Goal: Transaction & Acquisition: Purchase product/service

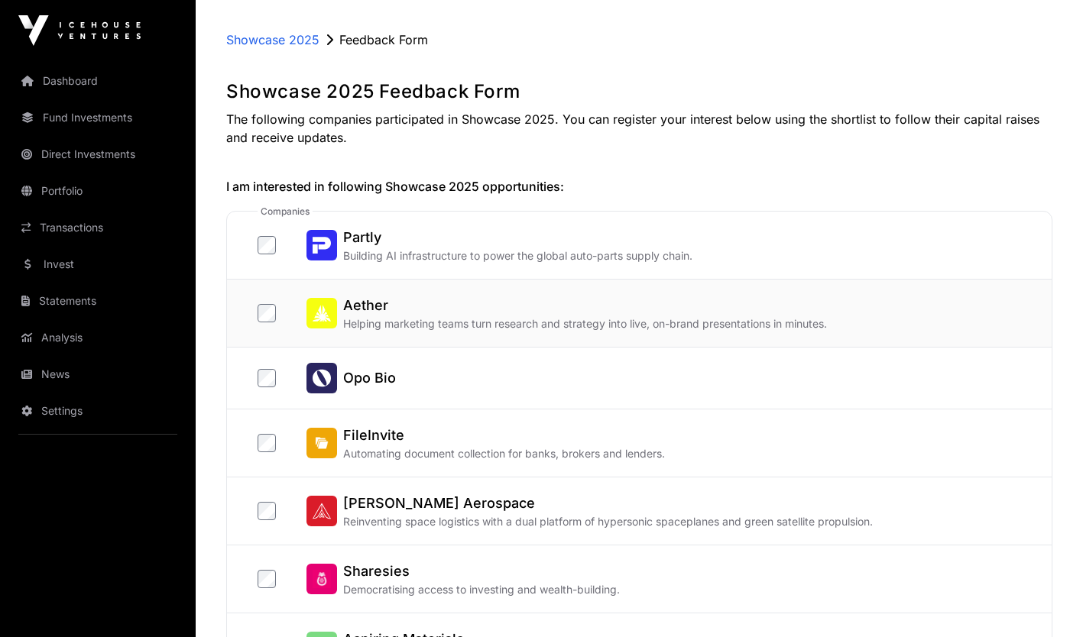
scroll to position [212, 0]
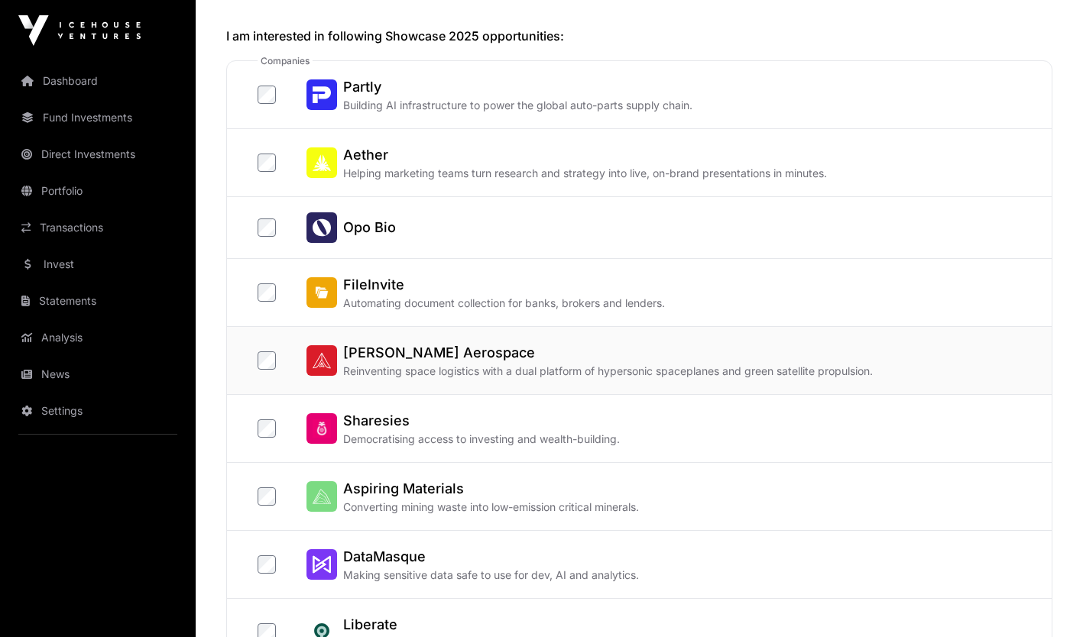
click at [550, 359] on h2 "[PERSON_NAME] Aerospace" at bounding box center [607, 352] width 529 height 21
click at [449, 433] on p "Democratising access to investing and wealth-building." at bounding box center [481, 439] width 277 height 15
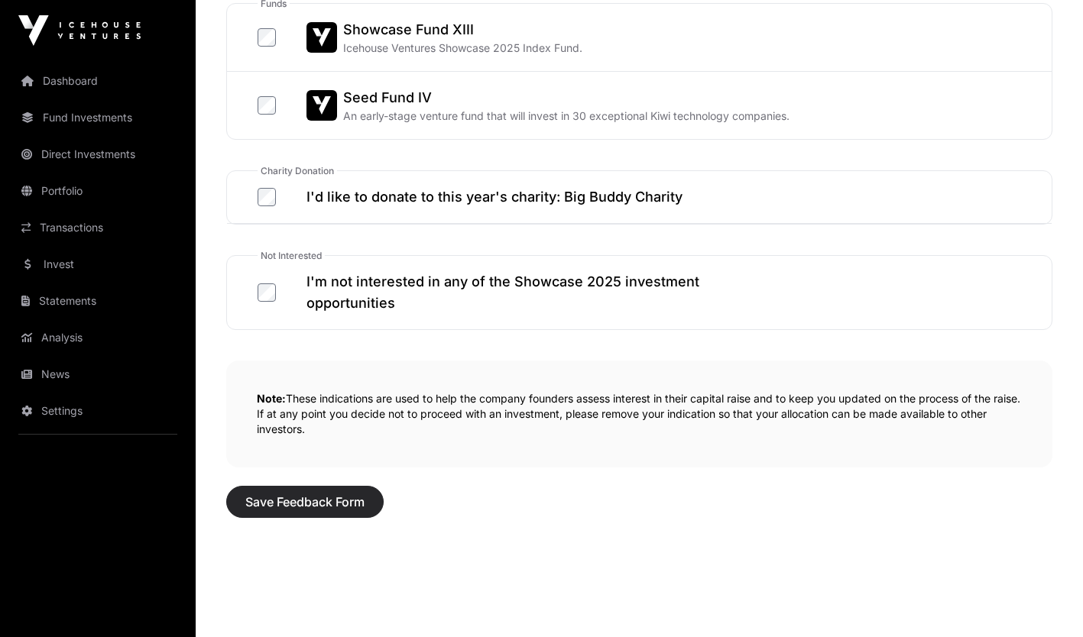
scroll to position [893, 0]
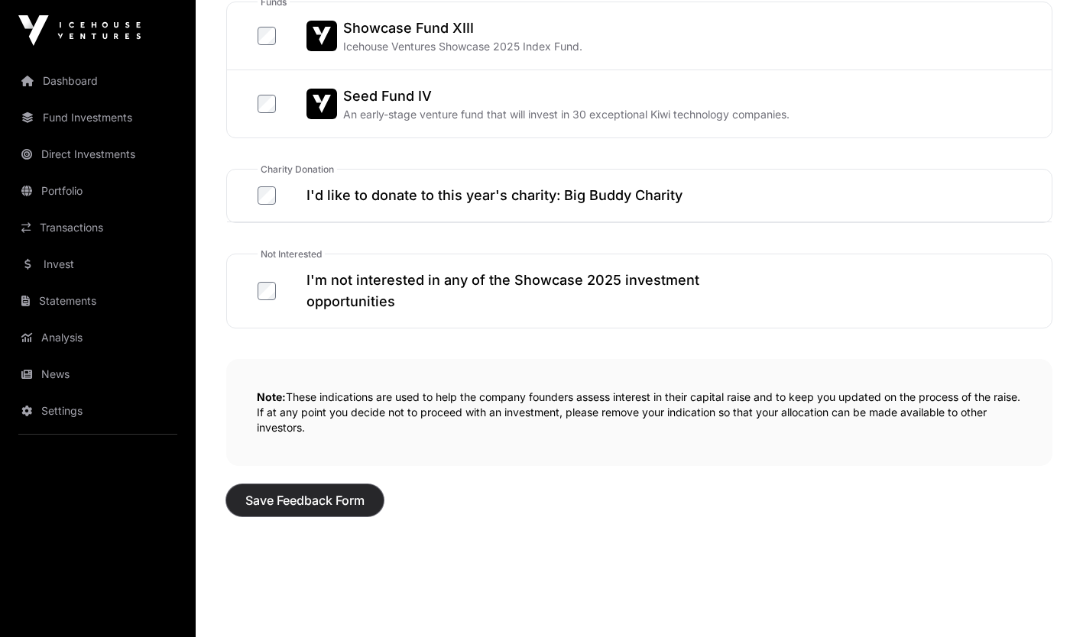
click at [309, 498] on span "Save Feedback Form" at bounding box center [304, 500] width 119 height 18
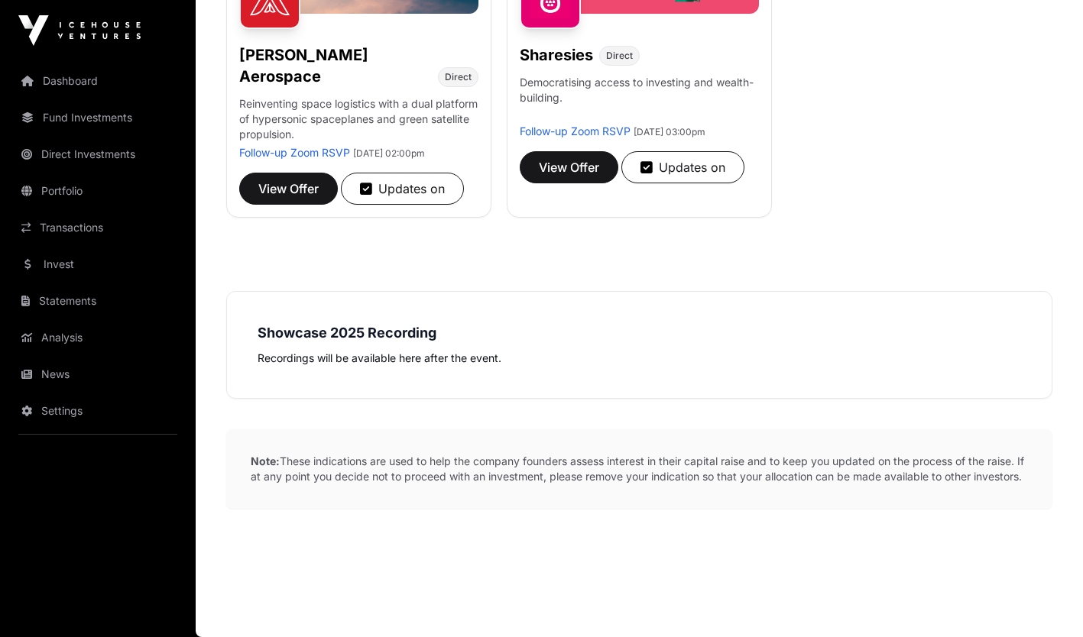
scroll to position [432, 0]
click at [280, 180] on span "View Offer" at bounding box center [288, 189] width 60 height 18
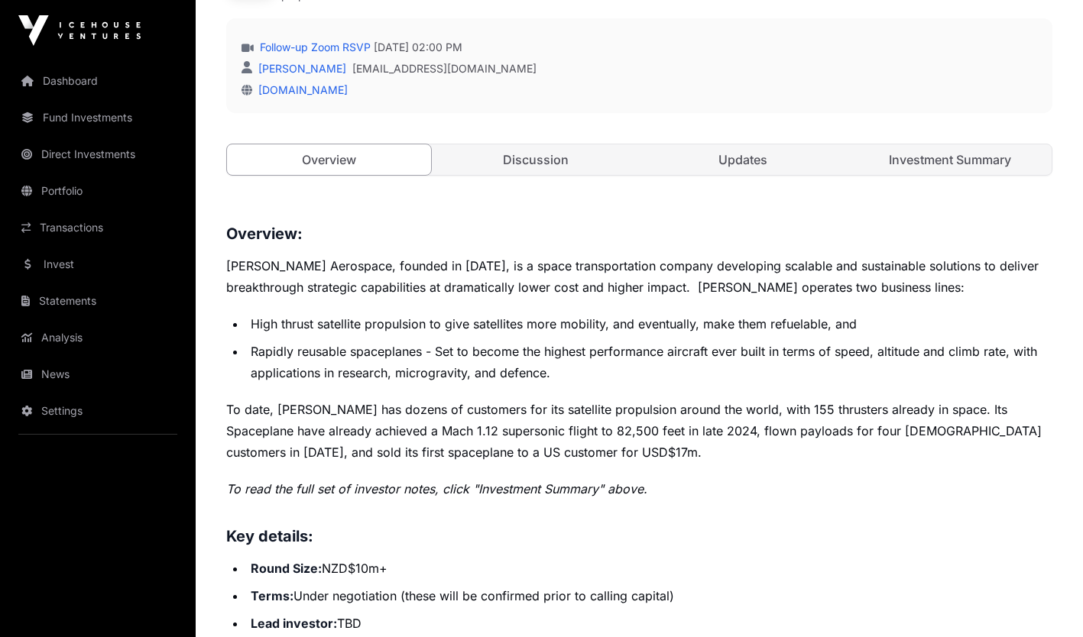
scroll to position [469, 0]
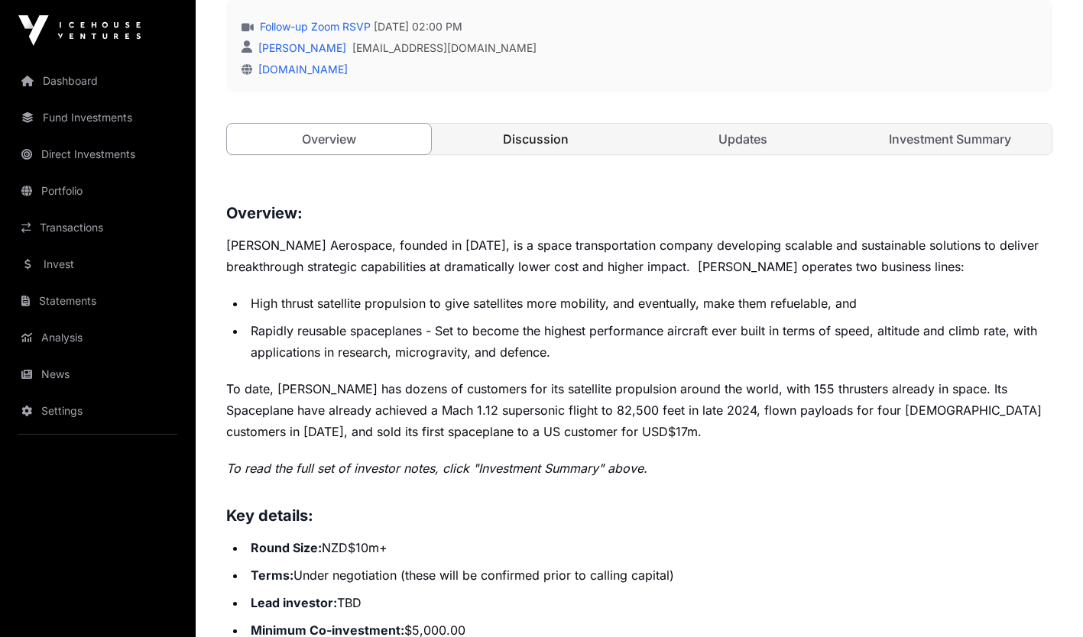
click at [537, 144] on link "Discussion" at bounding box center [536, 139] width 204 height 31
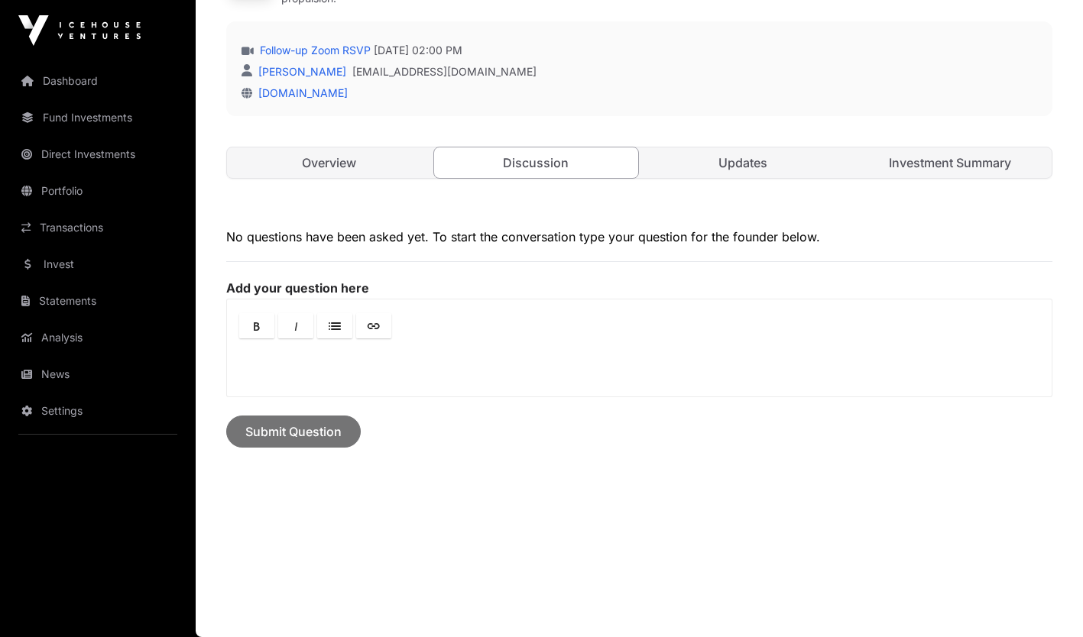
scroll to position [445, 0]
click at [734, 160] on link "Updates" at bounding box center [743, 163] width 204 height 31
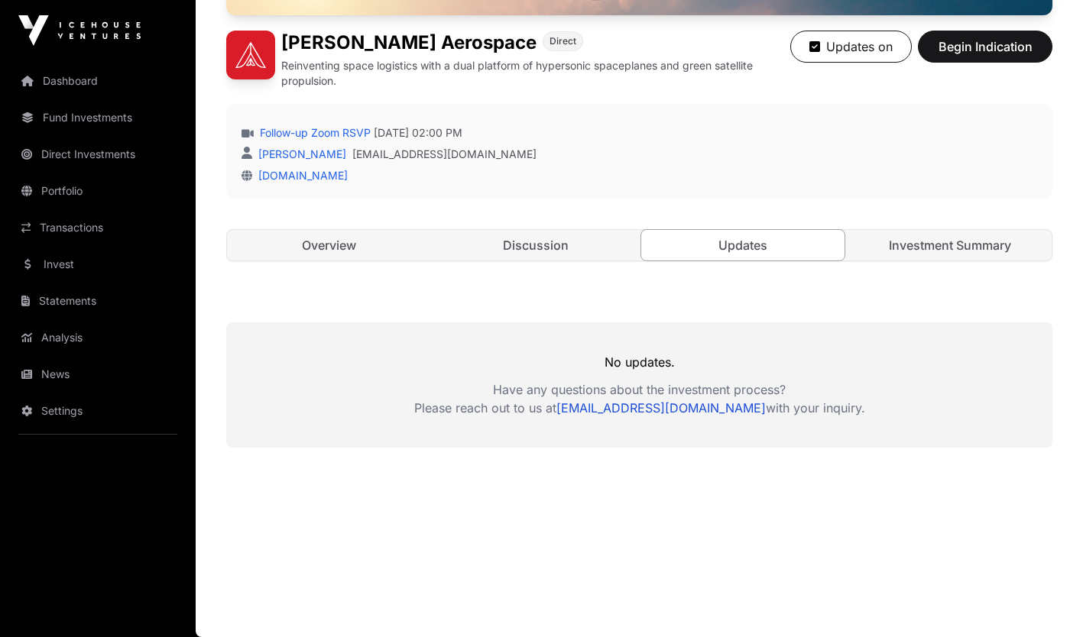
scroll to position [363, 0]
click at [911, 242] on link "Investment Summary" at bounding box center [949, 245] width 204 height 31
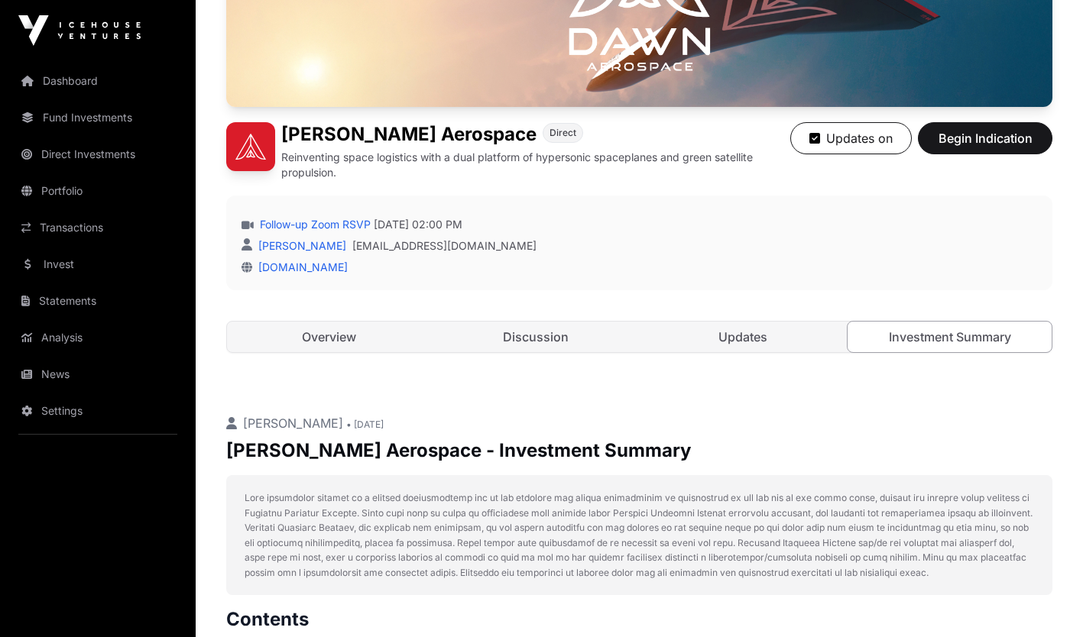
scroll to position [158, 0]
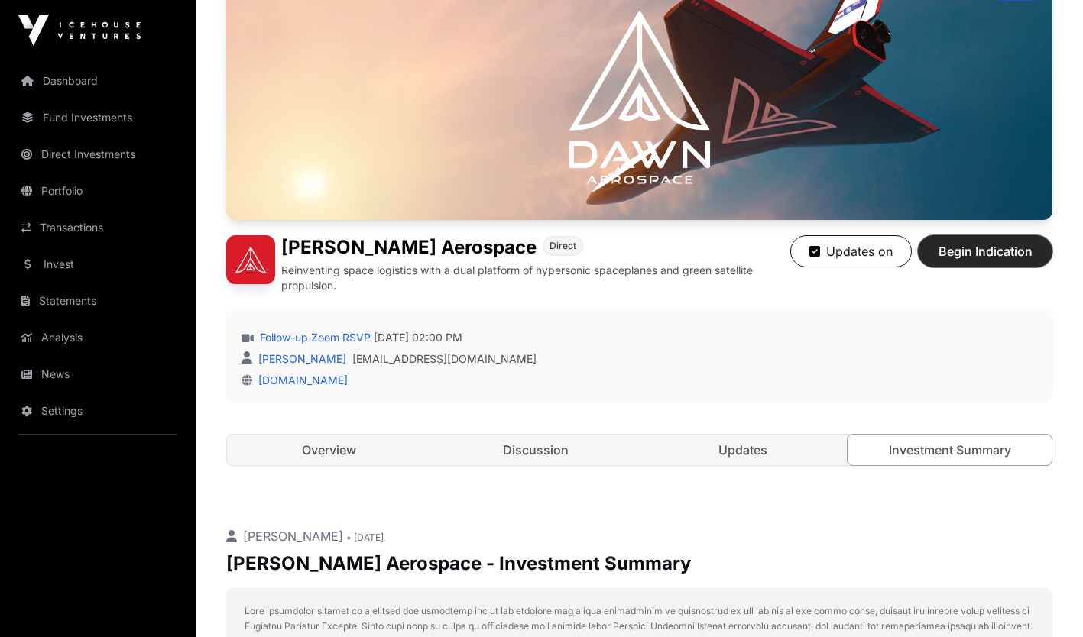
click at [955, 248] on span "Begin Indication" at bounding box center [985, 251] width 96 height 18
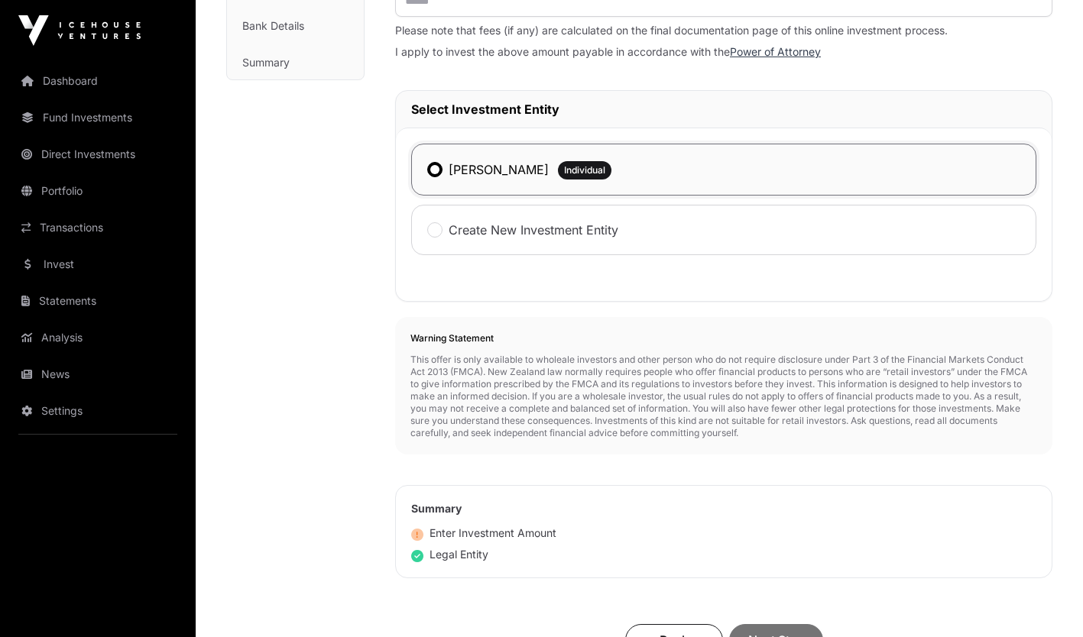
scroll to position [220, 0]
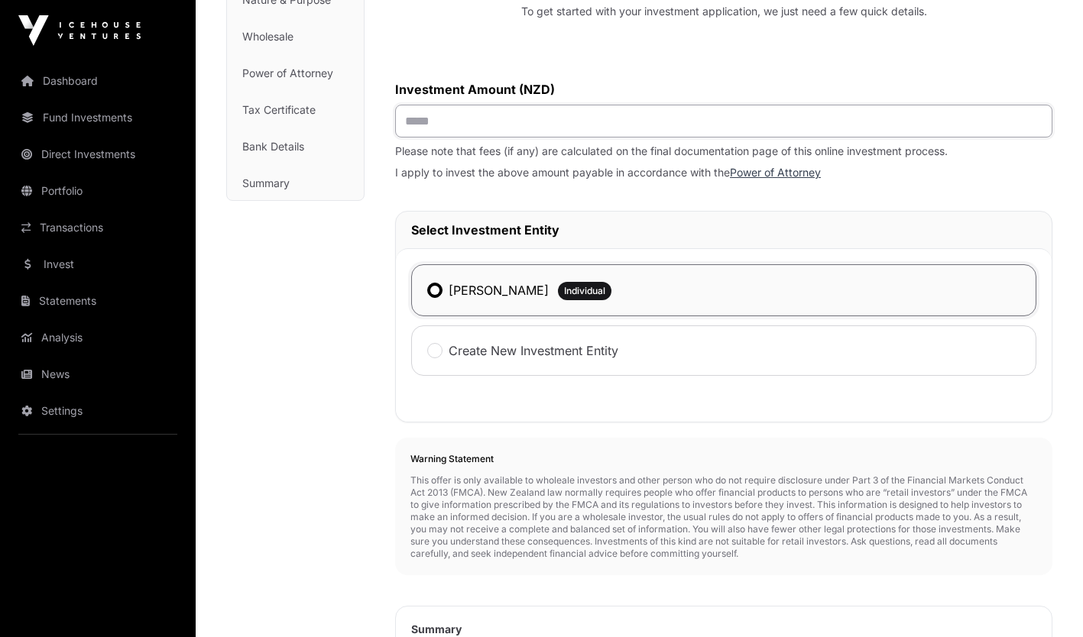
drag, startPoint x: 443, startPoint y: 118, endPoint x: 401, endPoint y: 118, distance: 42.0
click at [401, 118] on input "text" at bounding box center [723, 121] width 657 height 33
click at [411, 118] on input "text" at bounding box center [723, 121] width 657 height 33
type input "*******"
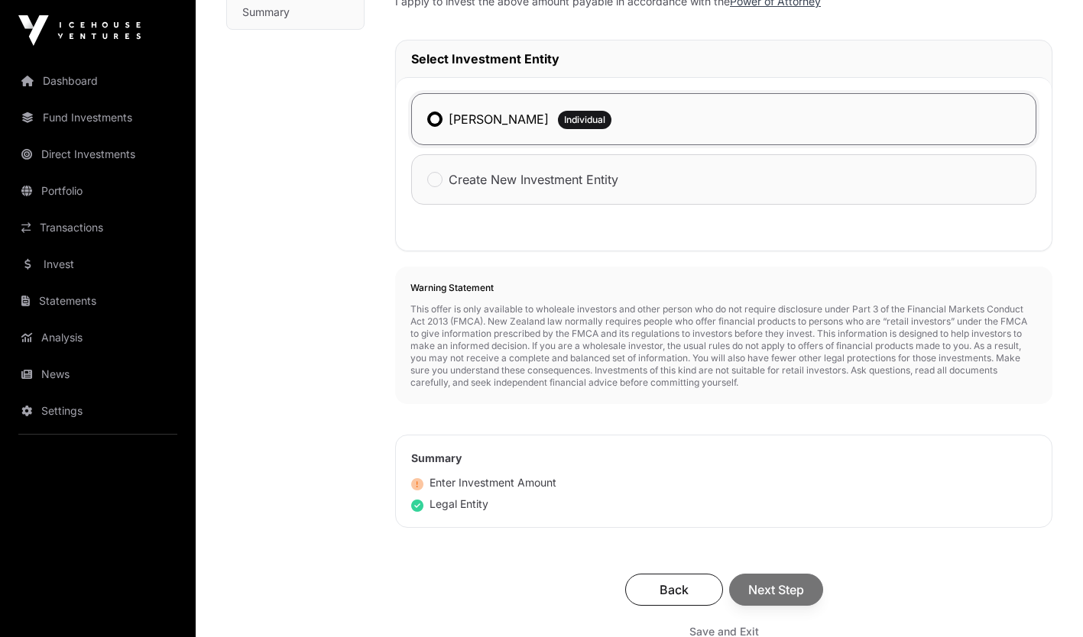
scroll to position [474, 0]
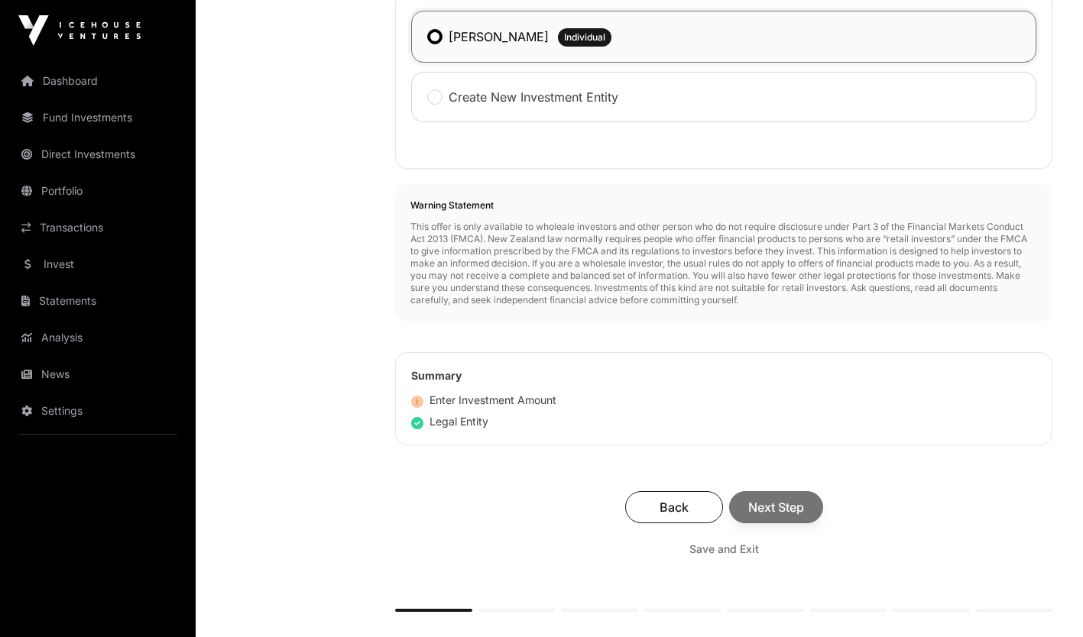
click at [800, 512] on div "Back Next Step" at bounding box center [723, 507] width 626 height 32
click at [759, 507] on span "Next Step" at bounding box center [776, 507] width 56 height 18
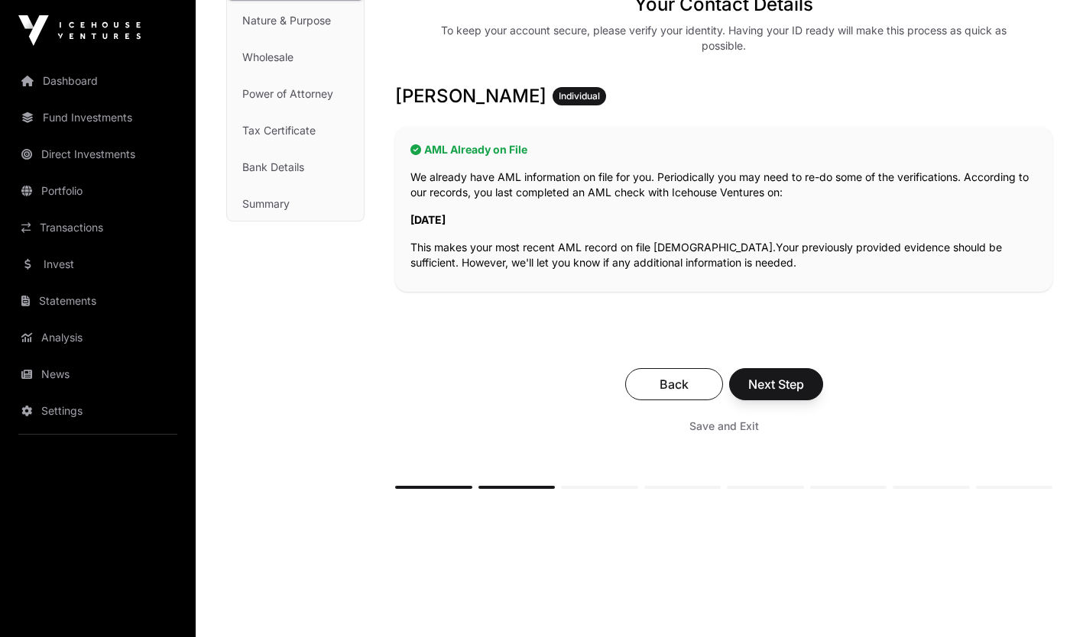
scroll to position [242, 0]
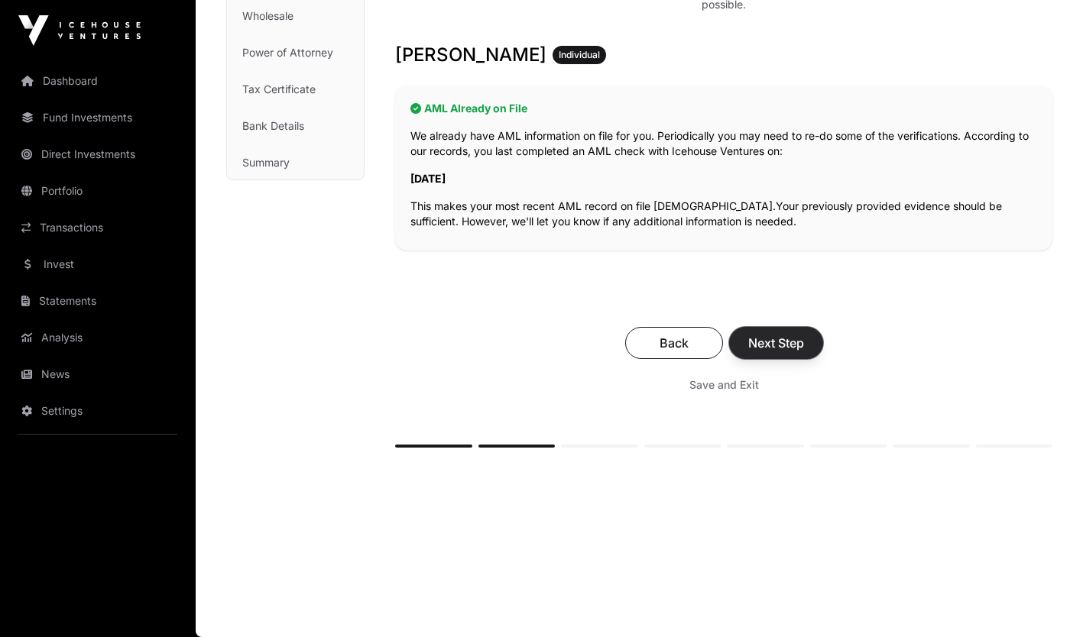
click at [782, 338] on span "Next Step" at bounding box center [776, 343] width 56 height 18
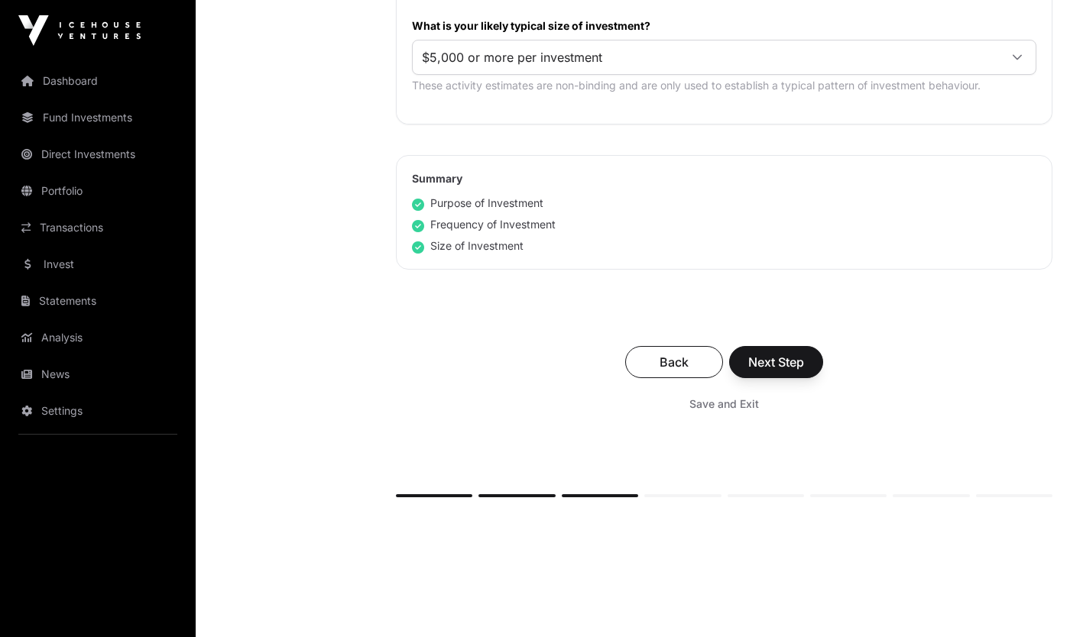
scroll to position [926, 0]
click at [796, 361] on span "Next Step" at bounding box center [776, 362] width 56 height 18
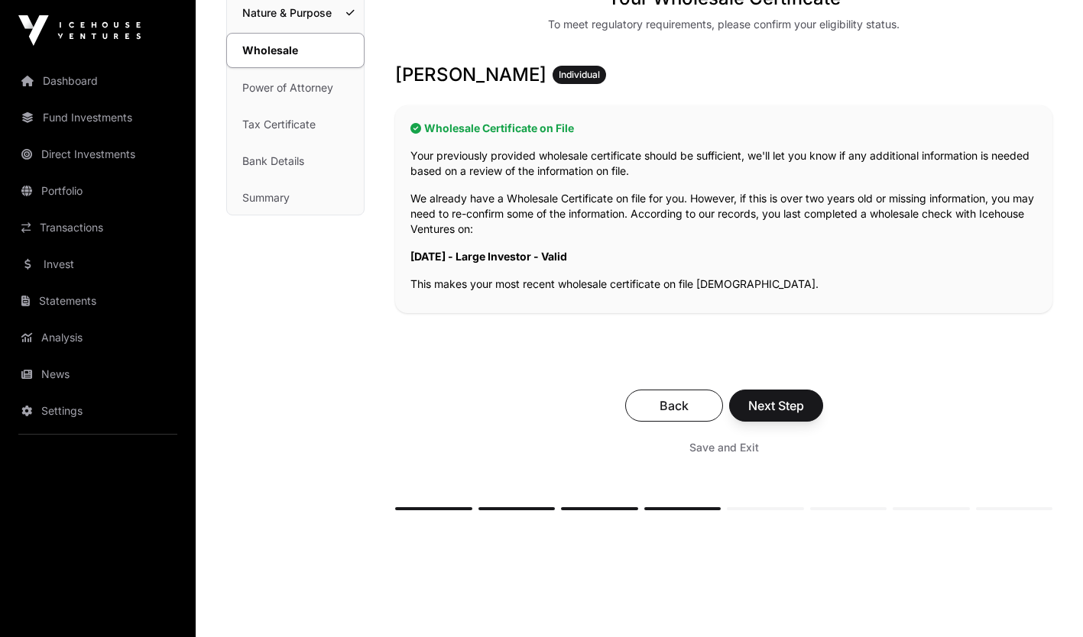
scroll to position [238, 0]
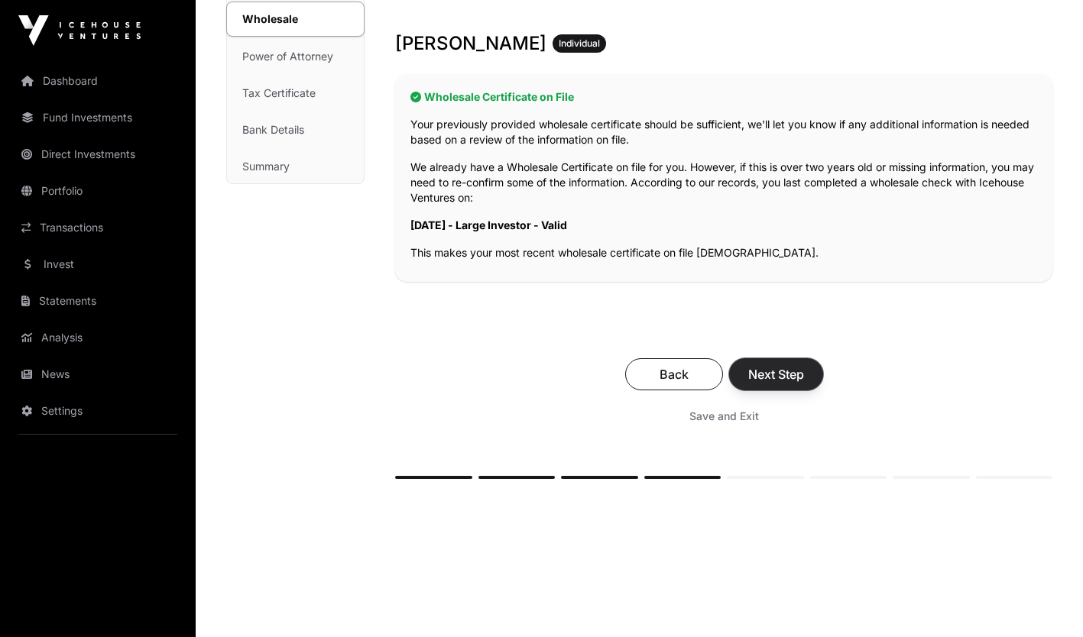
click at [779, 375] on span "Next Step" at bounding box center [776, 374] width 56 height 18
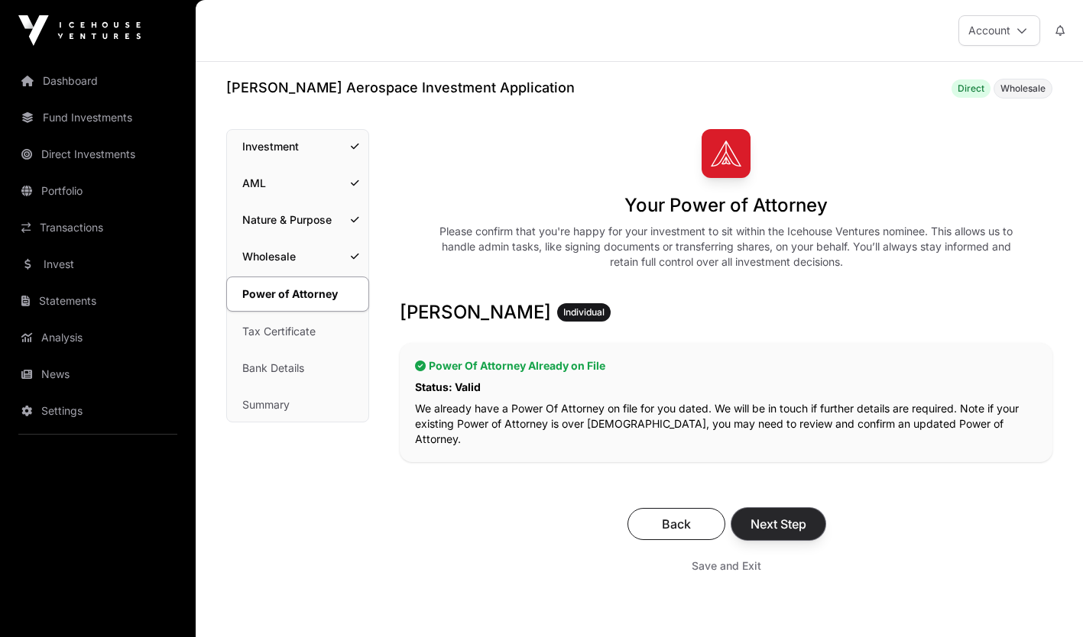
click at [759, 515] on span "Next Step" at bounding box center [778, 524] width 56 height 18
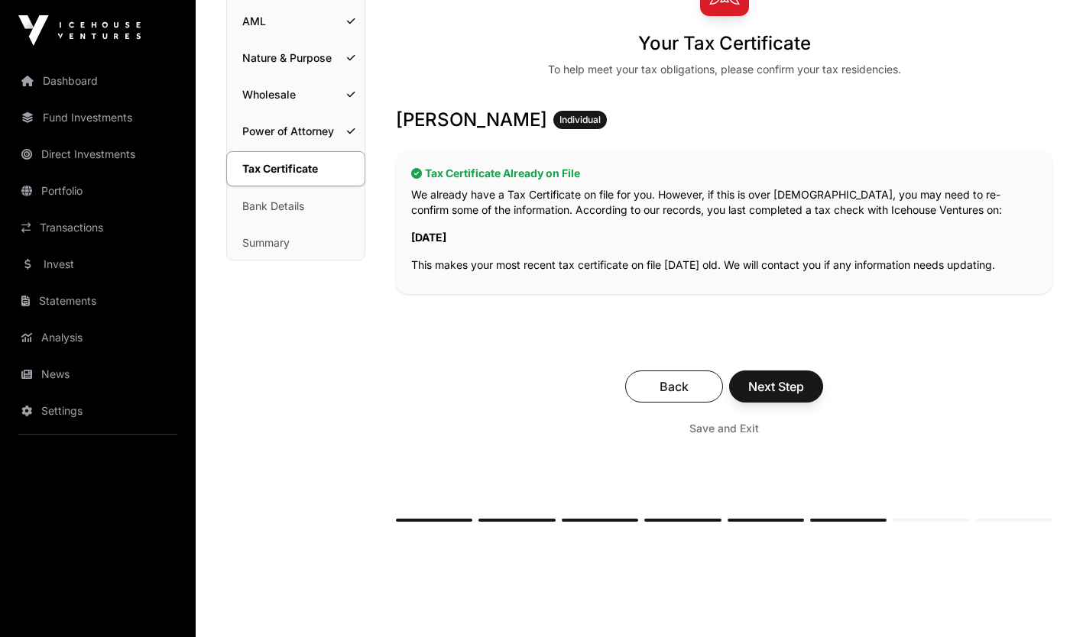
scroll to position [159, 0]
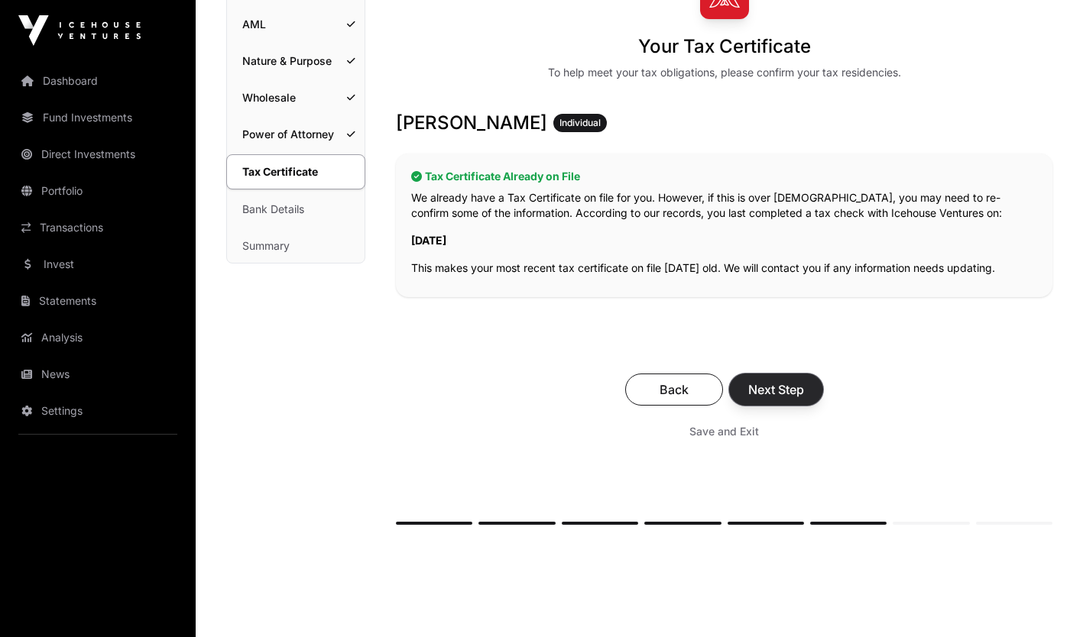
click at [782, 385] on span "Next Step" at bounding box center [776, 389] width 56 height 18
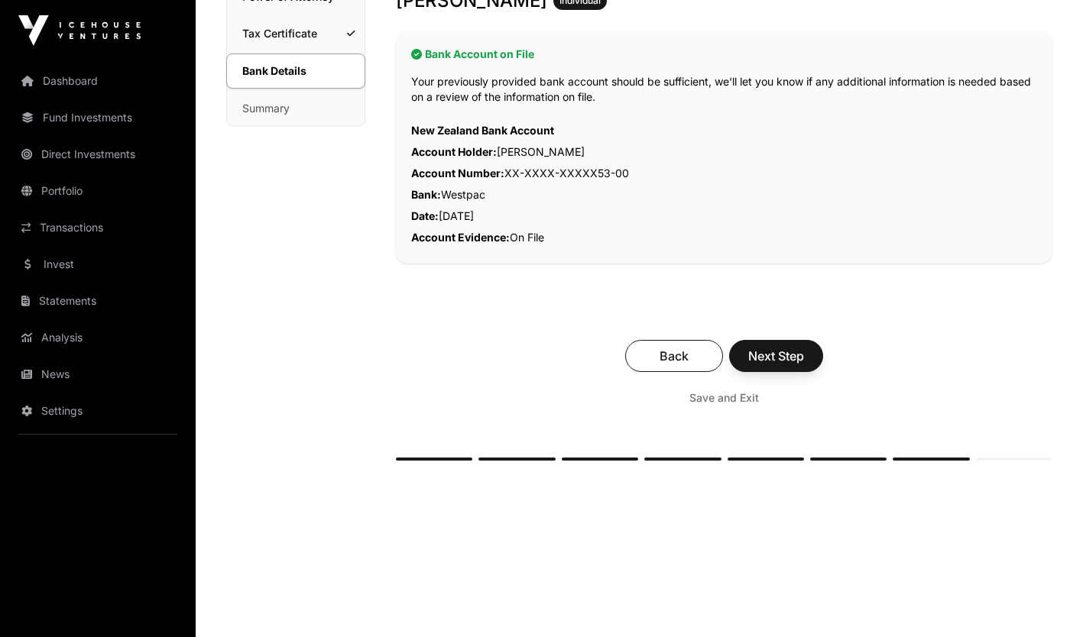
scroll to position [297, 0]
click at [775, 361] on span "Next Step" at bounding box center [776, 355] width 56 height 18
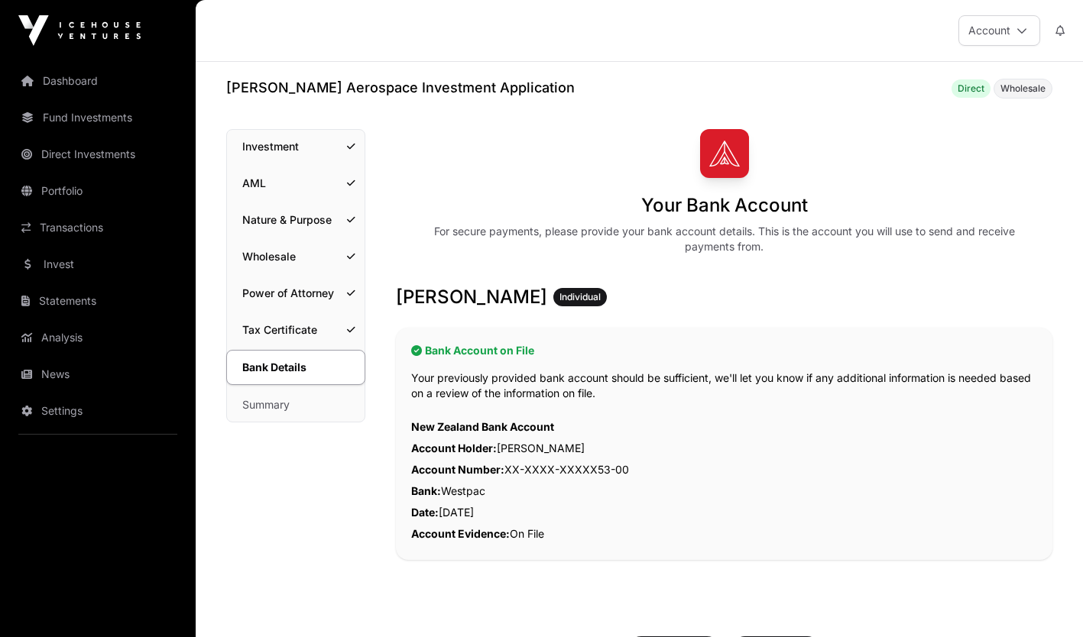
scroll to position [297, 0]
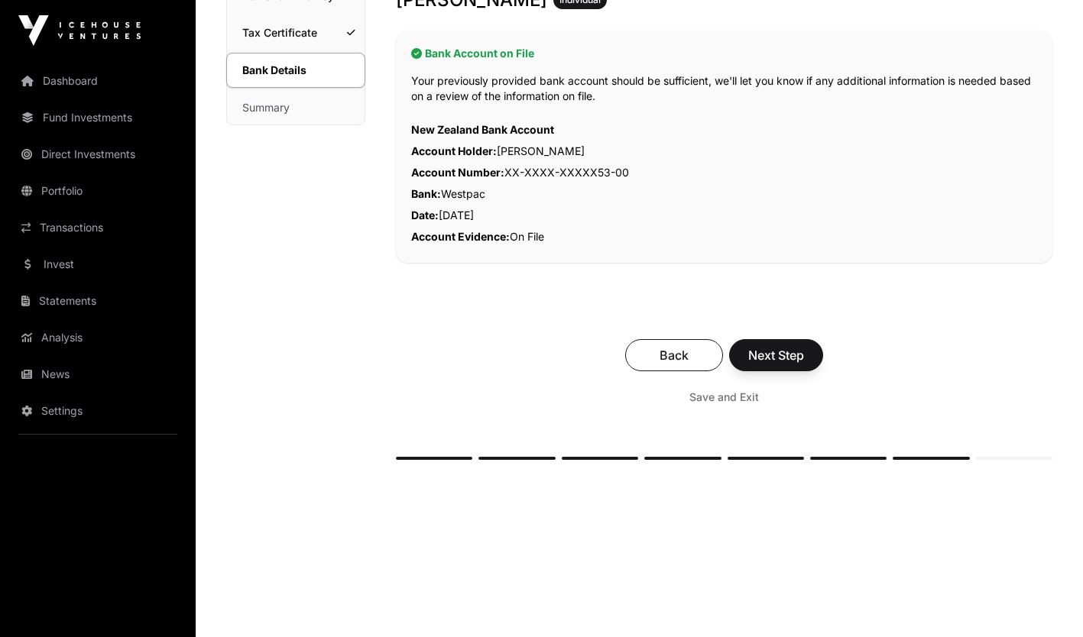
scroll to position [159, 0]
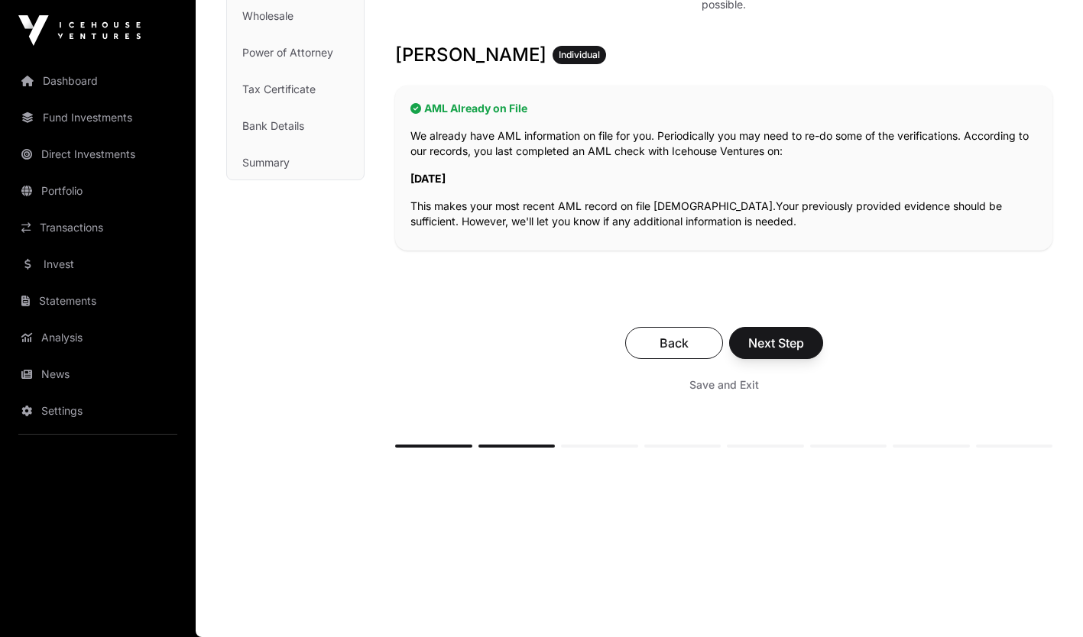
scroll to position [242, 0]
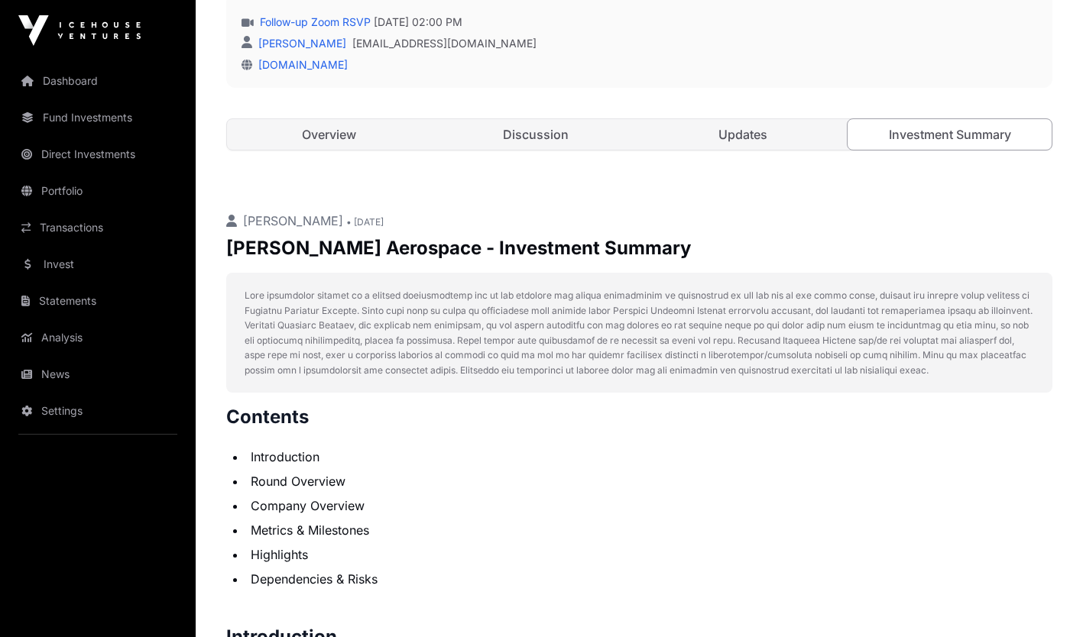
scroll to position [158, 0]
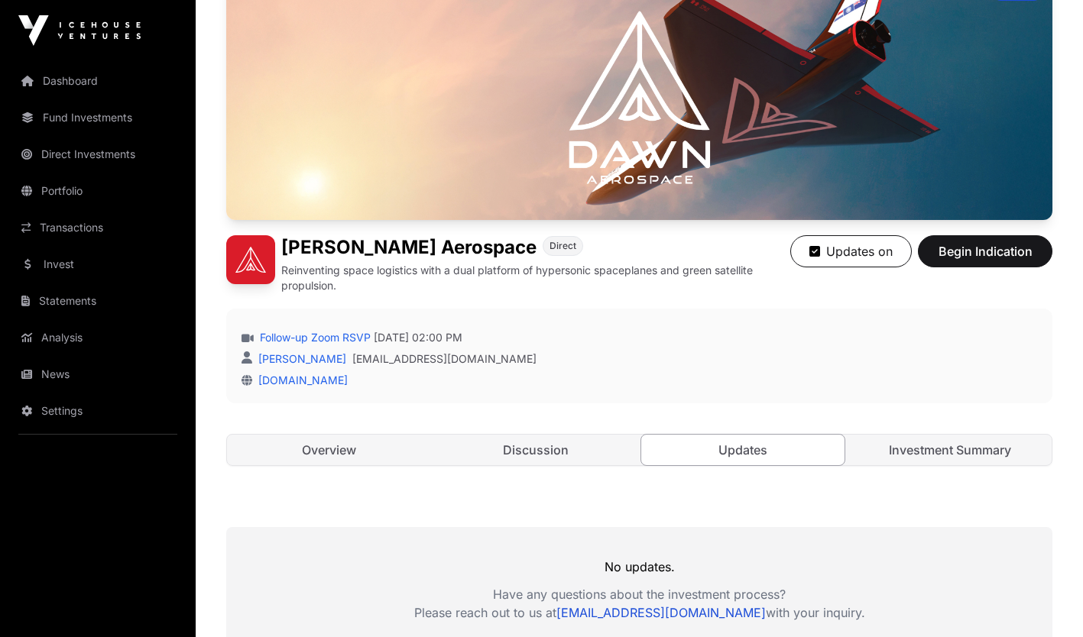
scroll to position [363, 0]
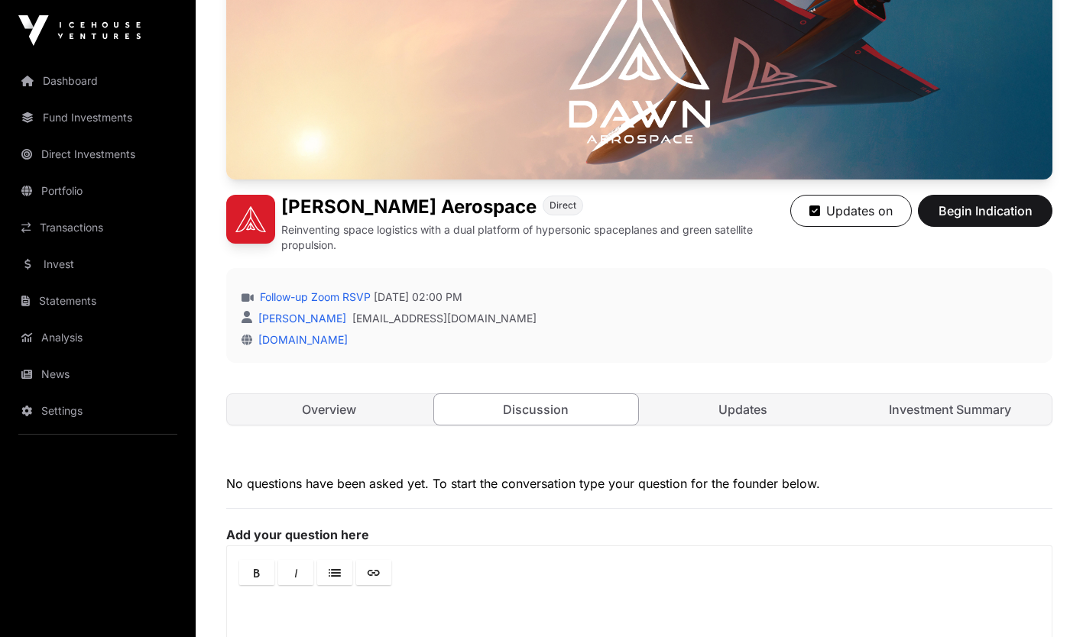
scroll to position [196, 0]
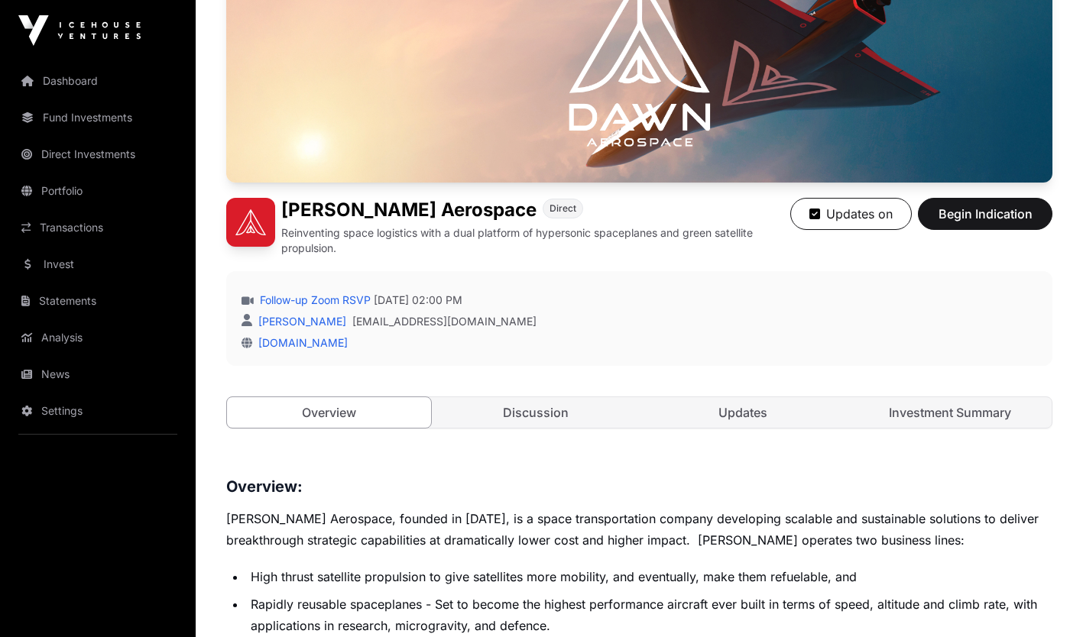
scroll to position [469, 0]
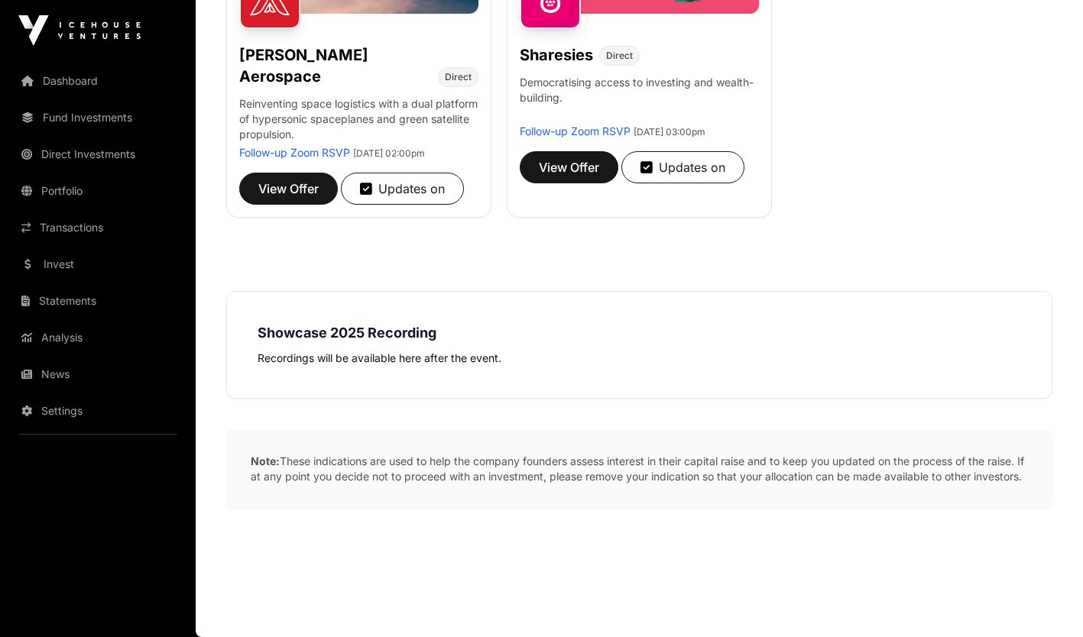
scroll to position [432, 0]
click at [580, 176] on span "View Offer" at bounding box center [569, 167] width 60 height 18
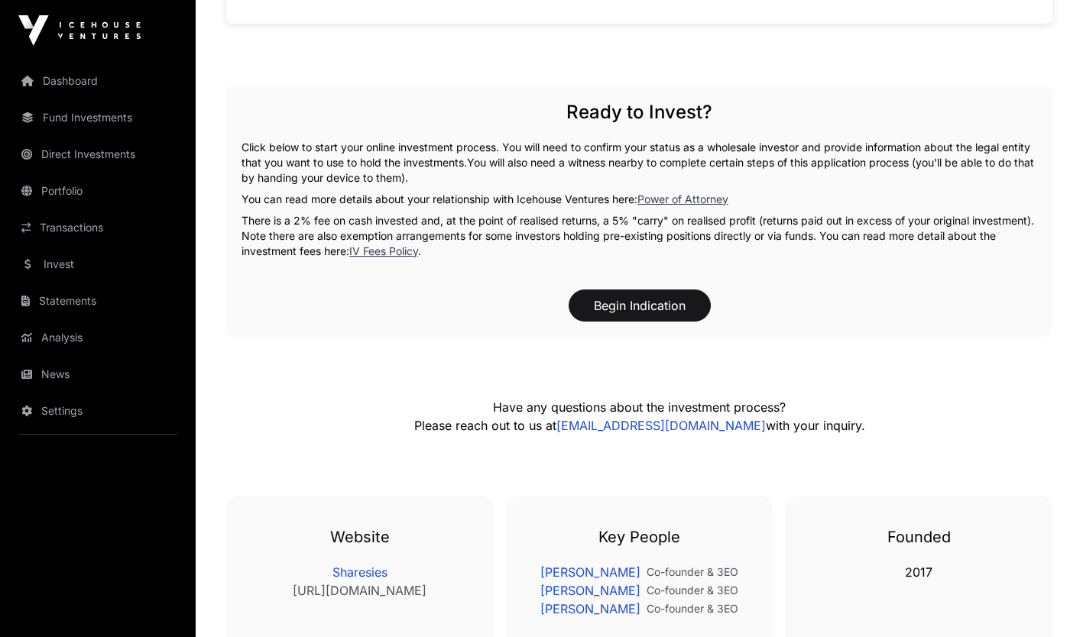
scroll to position [1537, 0]
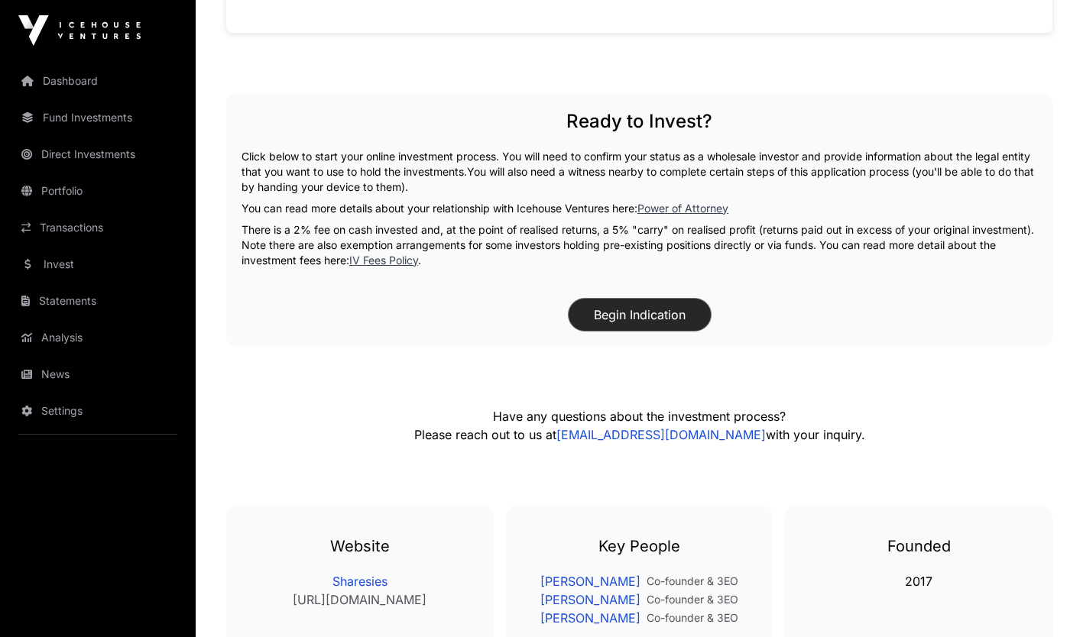
click at [622, 309] on button "Begin Indication" at bounding box center [639, 315] width 142 height 32
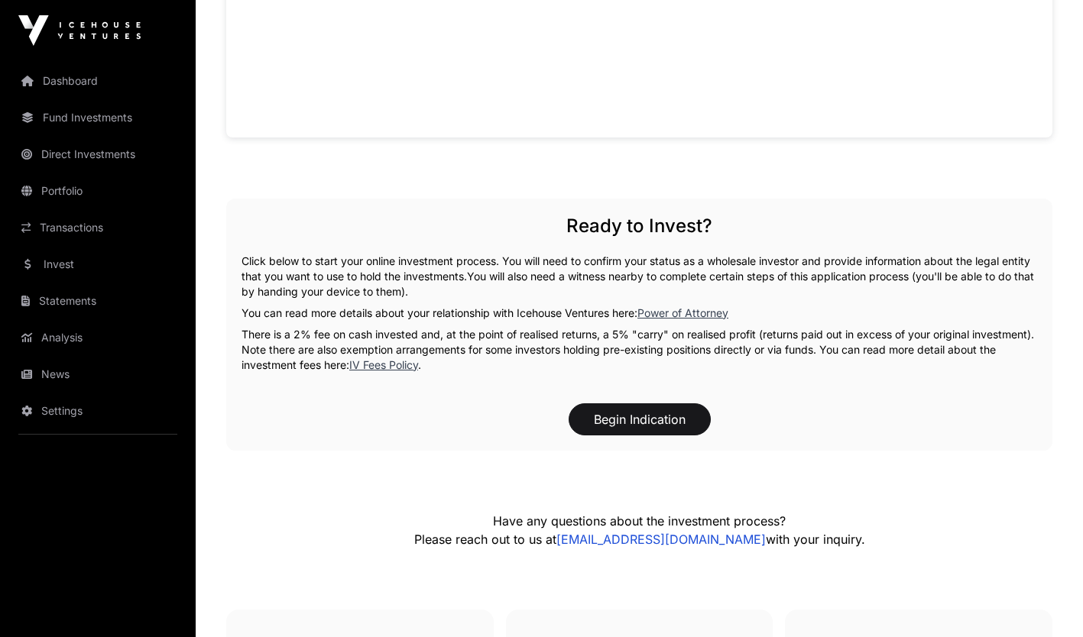
scroll to position [1218, 0]
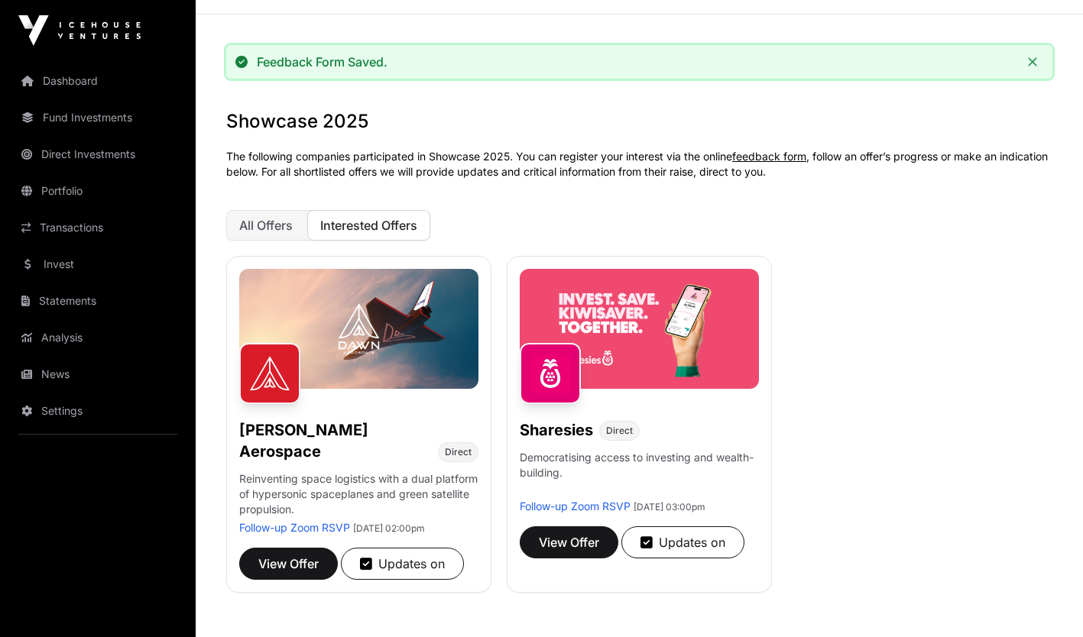
scroll to position [31, 0]
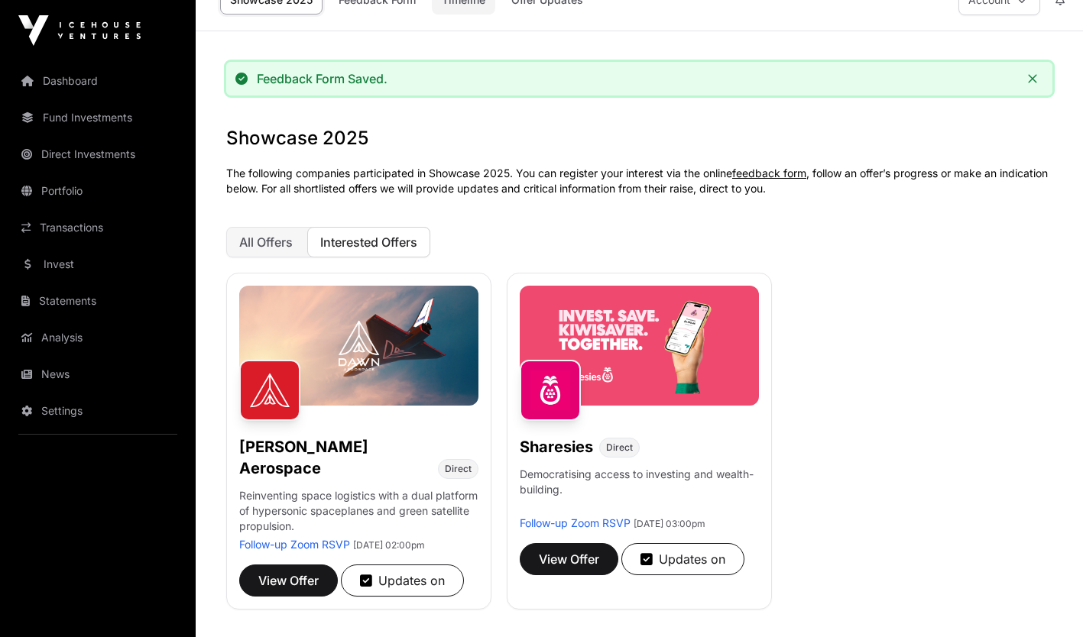
click at [469, 5] on link "Timeline" at bounding box center [463, -1] width 63 height 29
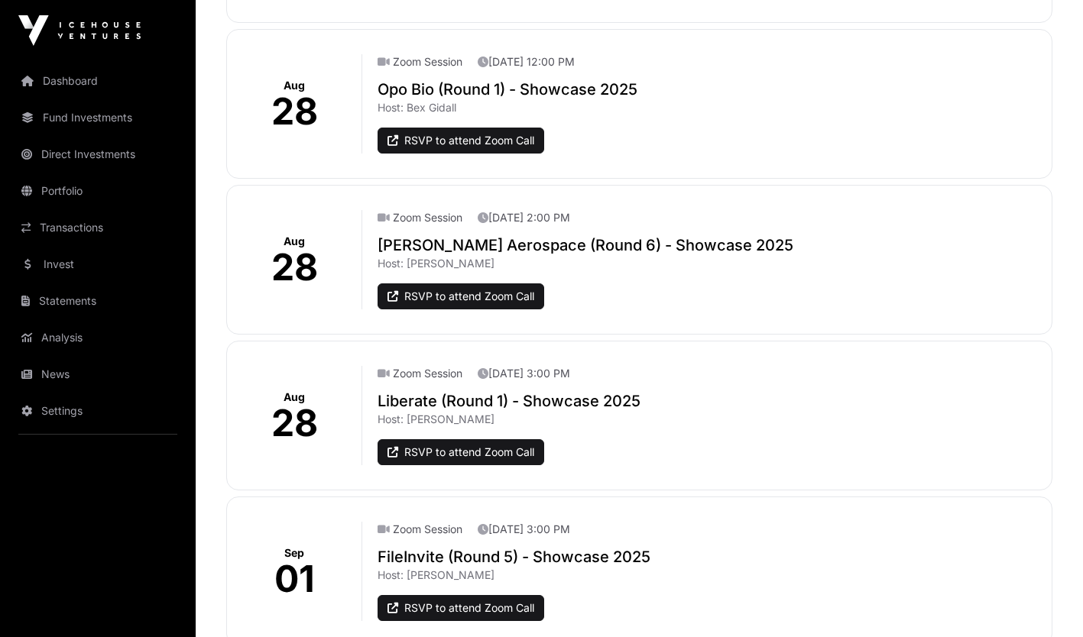
scroll to position [785, 0]
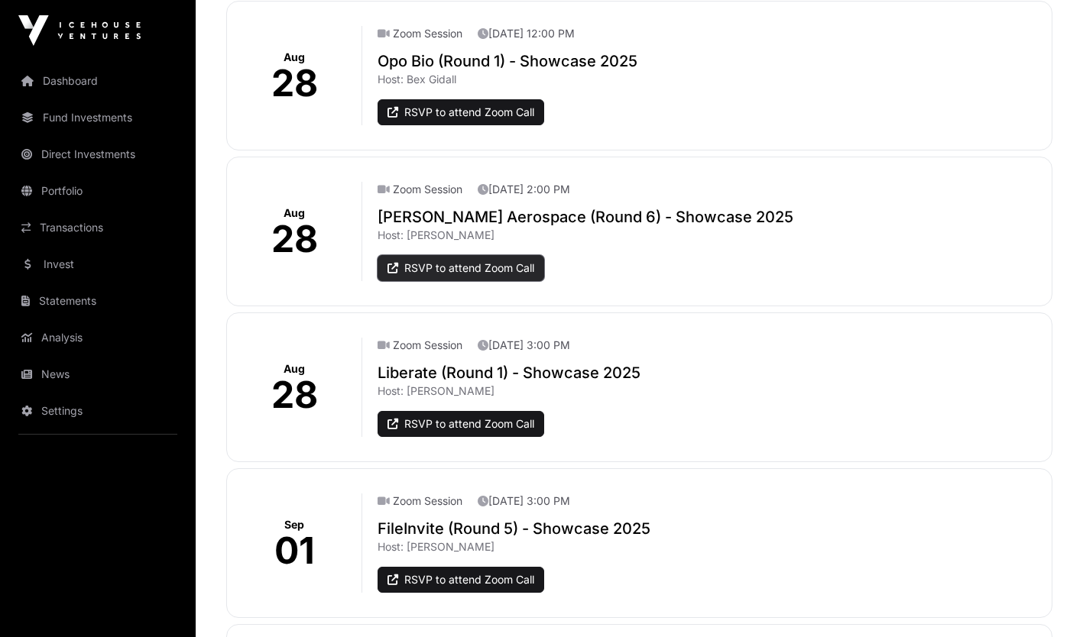
click at [474, 271] on link "RSVP to attend Zoom Call" at bounding box center [460, 268] width 167 height 26
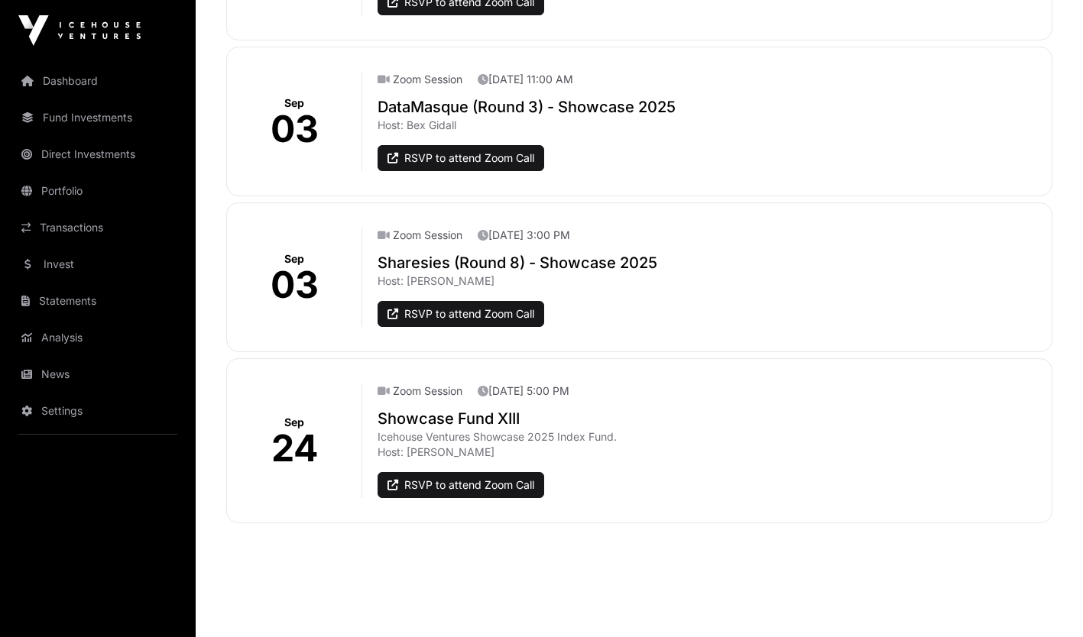
scroll to position [1533, 0]
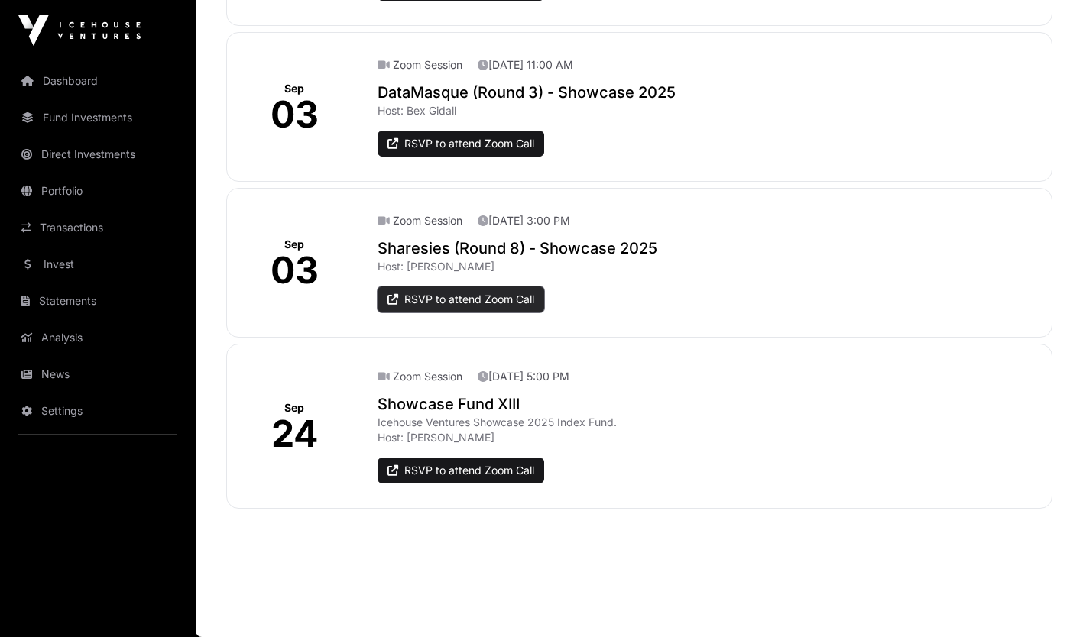
click at [467, 294] on link "RSVP to attend Zoom Call" at bounding box center [460, 300] width 167 height 26
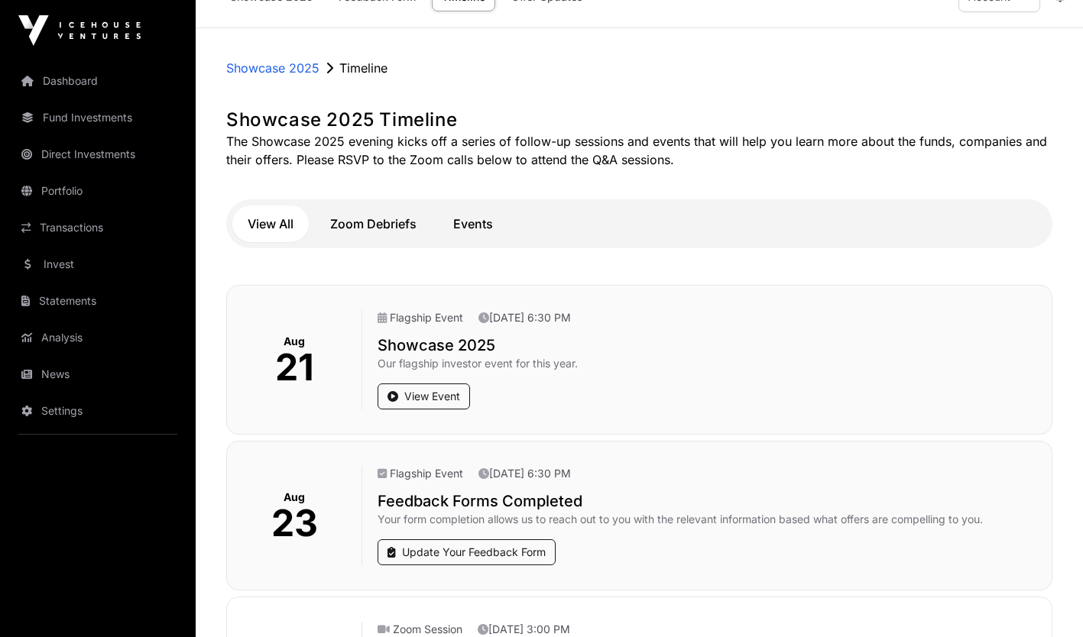
scroll to position [0, 0]
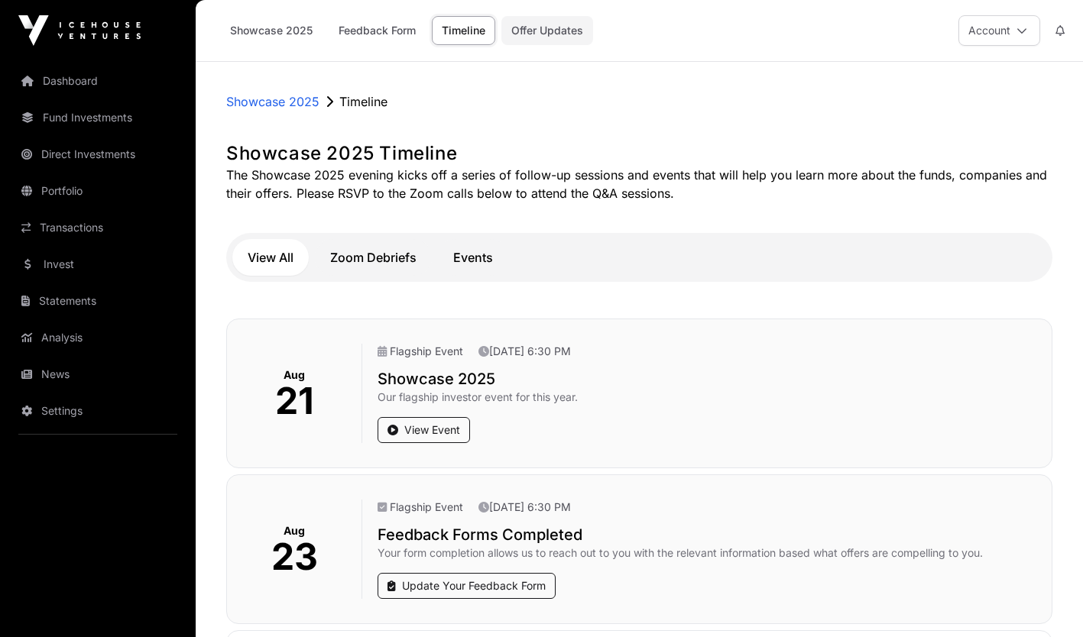
click at [547, 36] on link "Offer Updates" at bounding box center [547, 30] width 92 height 29
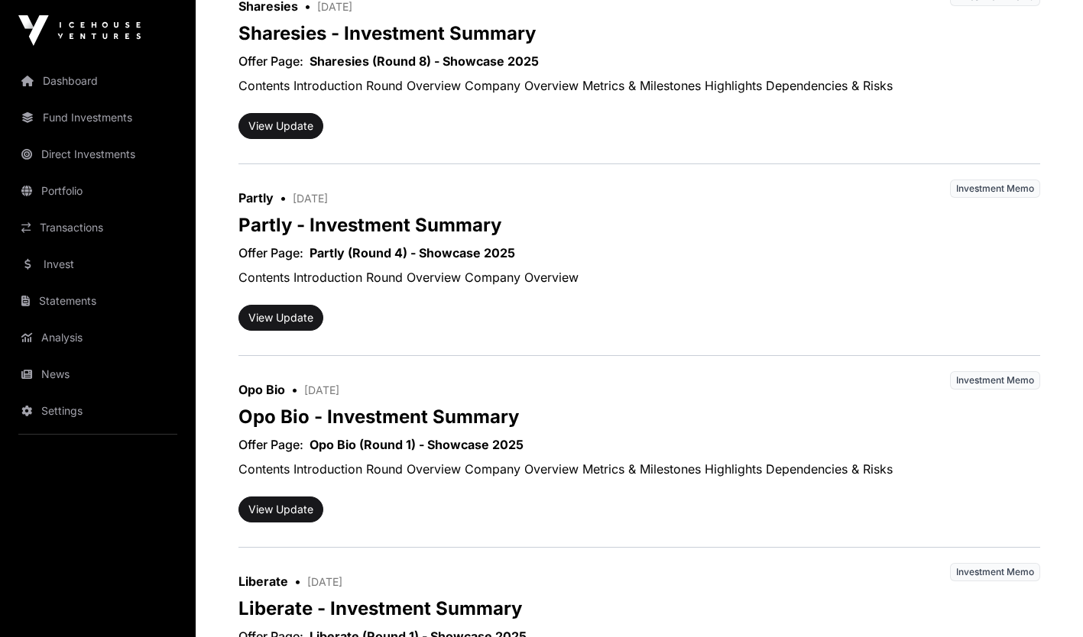
scroll to position [611, 0]
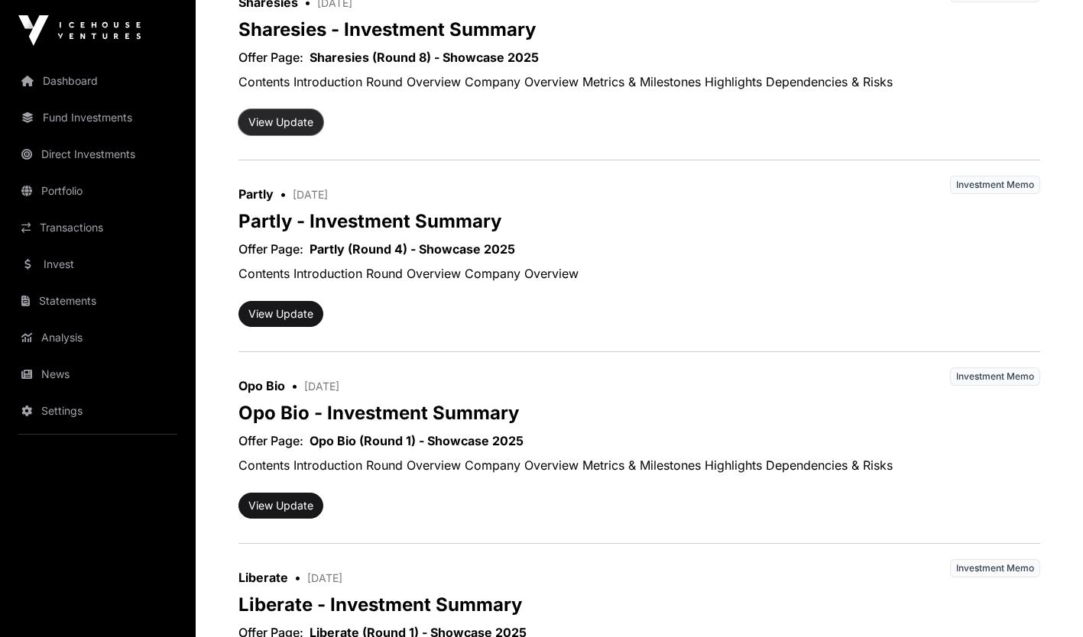
click at [295, 119] on button "View Update" at bounding box center [280, 122] width 85 height 26
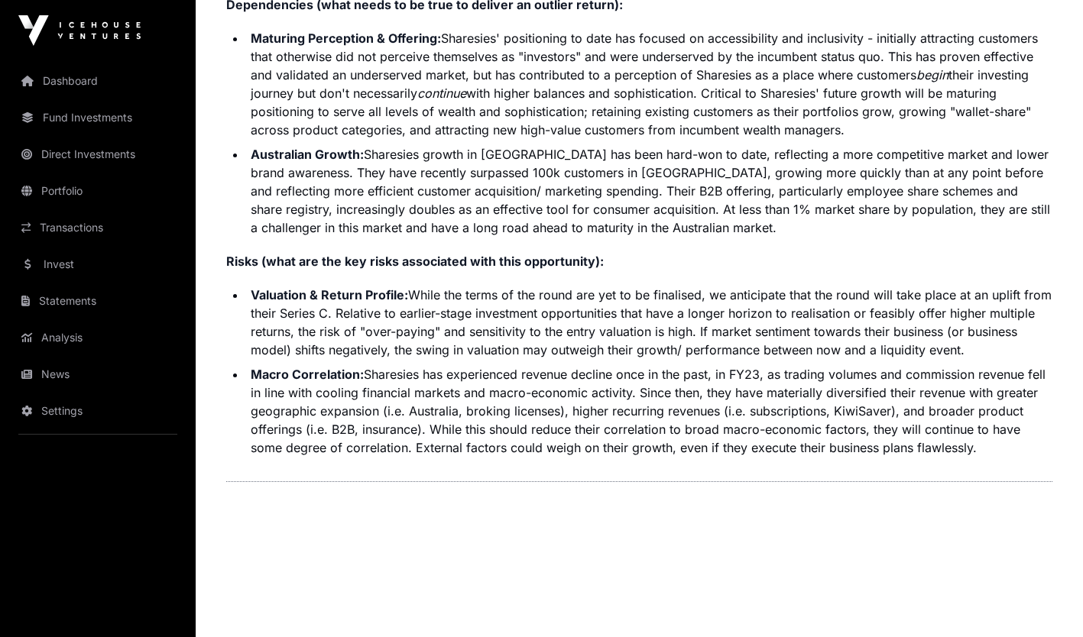
scroll to position [3916, 0]
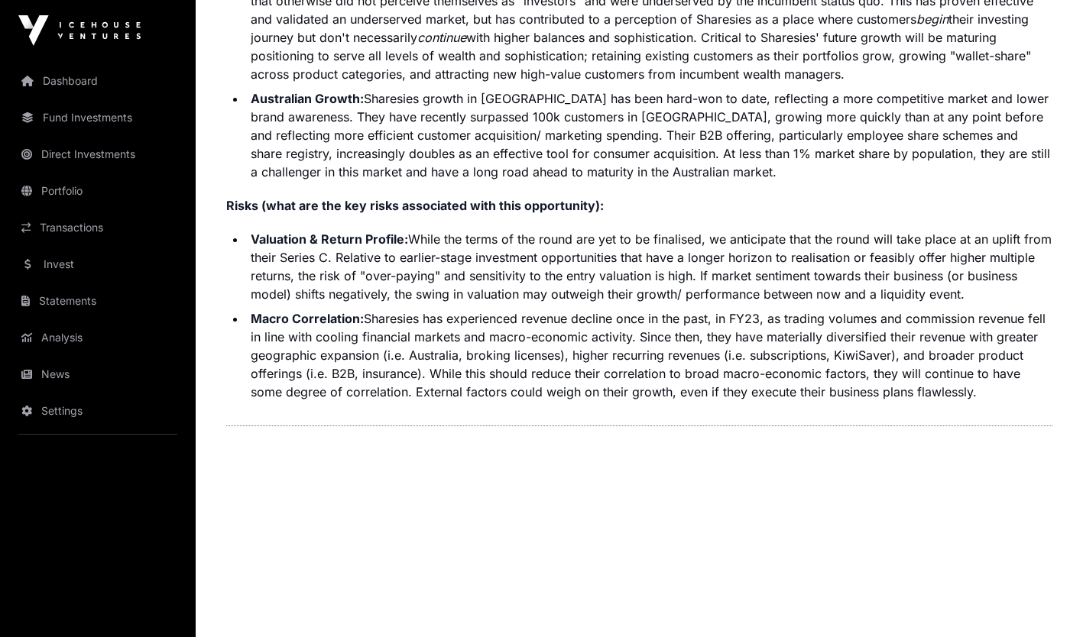
drag, startPoint x: 262, startPoint y: 391, endPoint x: 1034, endPoint y: 399, distance: 772.4
drag, startPoint x: 1034, startPoint y: 399, endPoint x: 960, endPoint y: 354, distance: 87.4
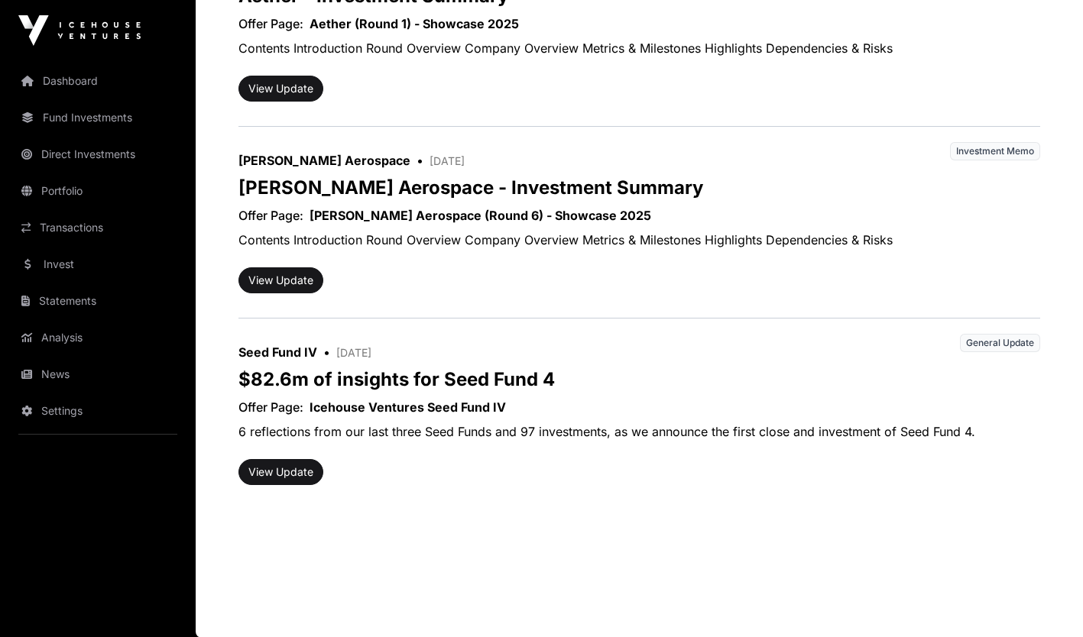
scroll to position [1796, 0]
click at [294, 275] on button "View Update" at bounding box center [280, 280] width 85 height 26
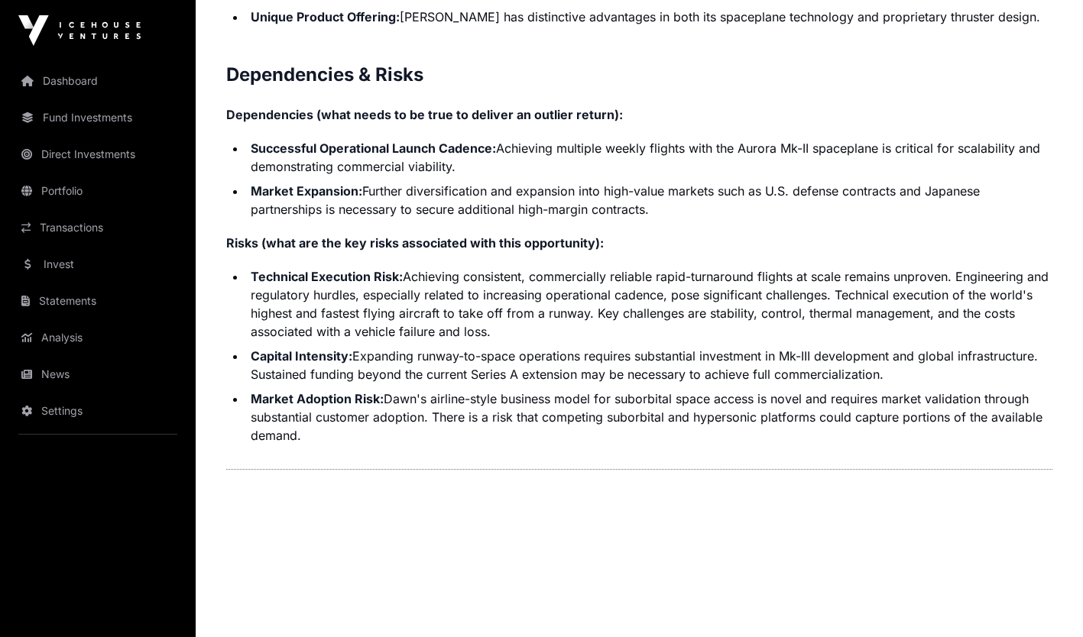
scroll to position [3513, 0]
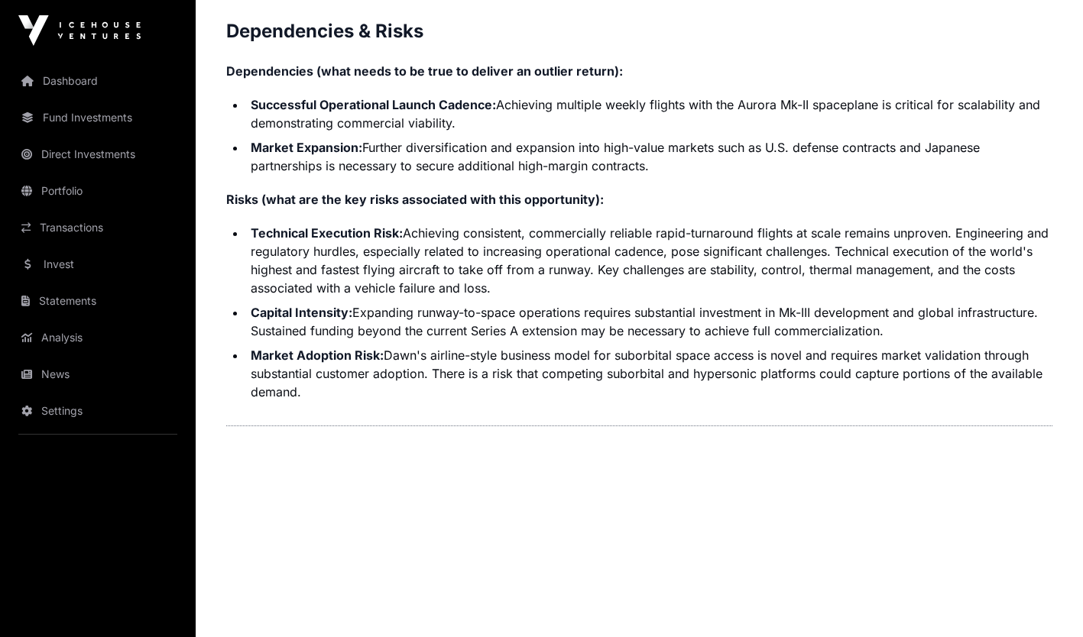
drag, startPoint x: 287, startPoint y: 406, endPoint x: 554, endPoint y: 434, distance: 268.1
copy div "Lore Ipsumdolo Sitame Consectetur adipi elitseddo eius t inci utlabore et dolor…"
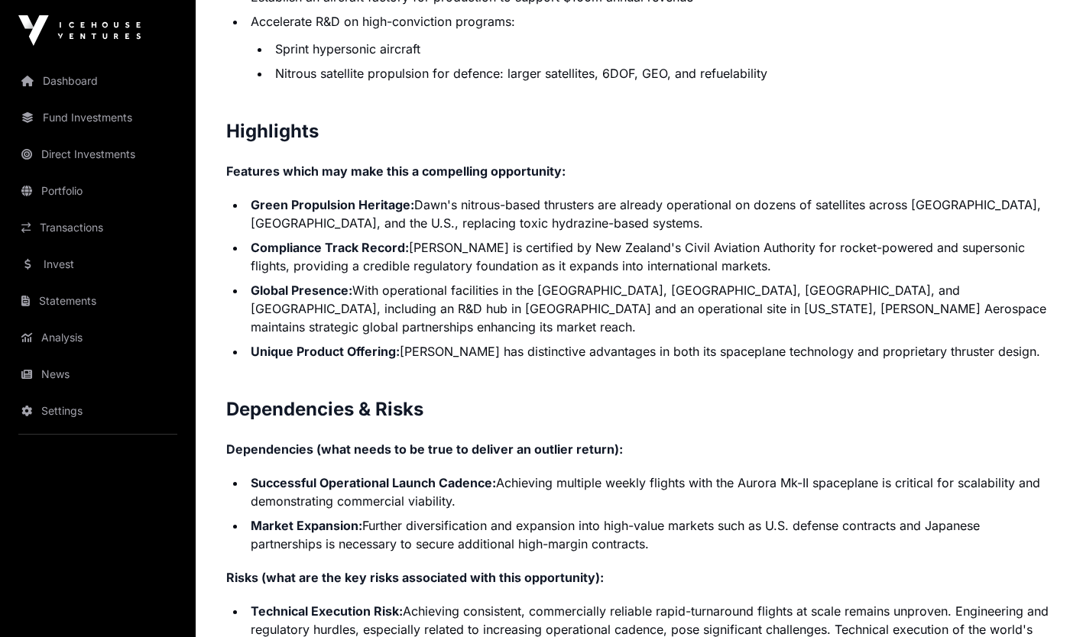
scroll to position [3100, 0]
